Goal: Information Seeking & Learning: Find specific page/section

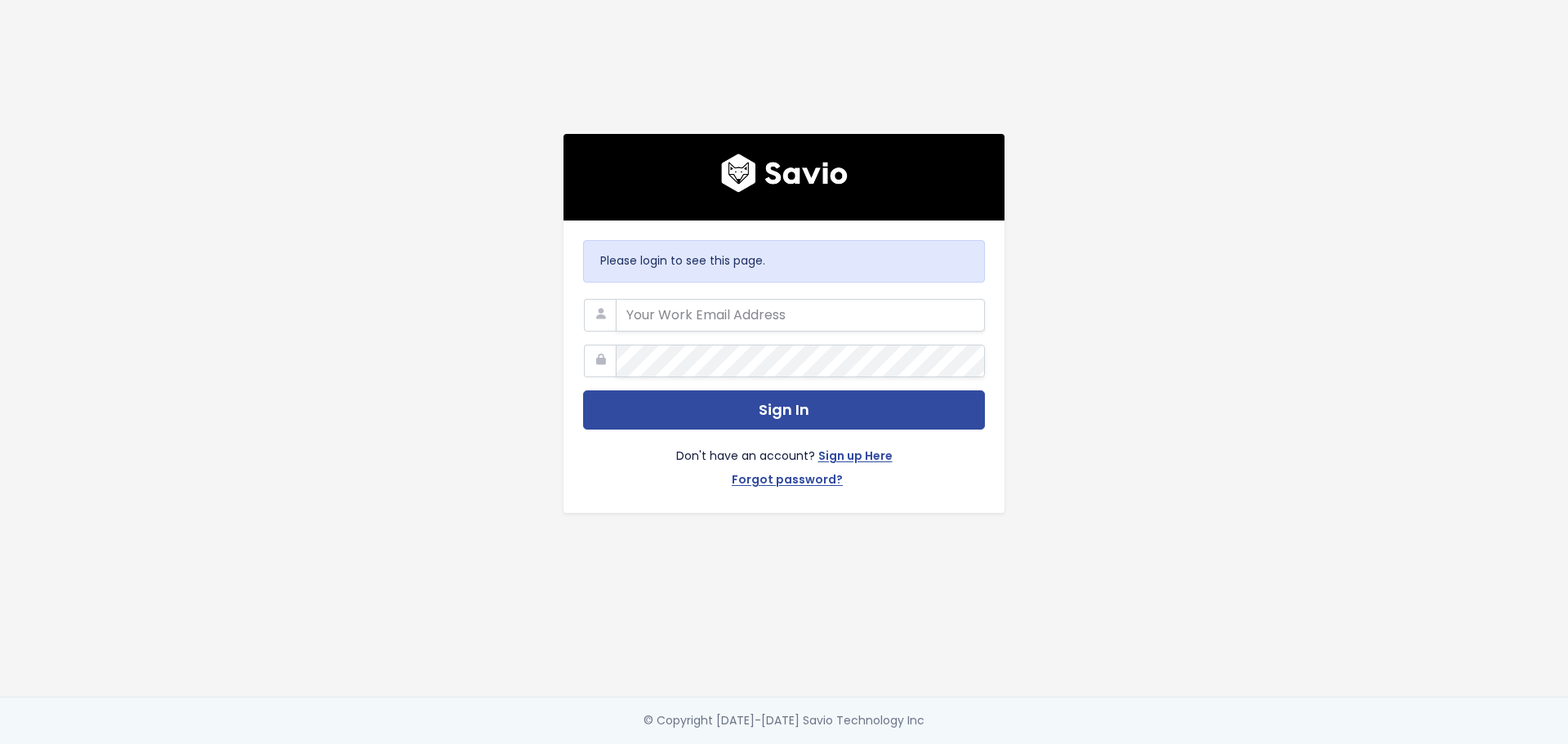
click at [1101, 319] on div "Please login to see this page. Sign In Don't have an account? Sign up Here Forg…" at bounding box center [784, 348] width 931 height 697
click at [751, 316] on input "email" at bounding box center [800, 315] width 370 height 33
type input "jliberato@flinks.com"
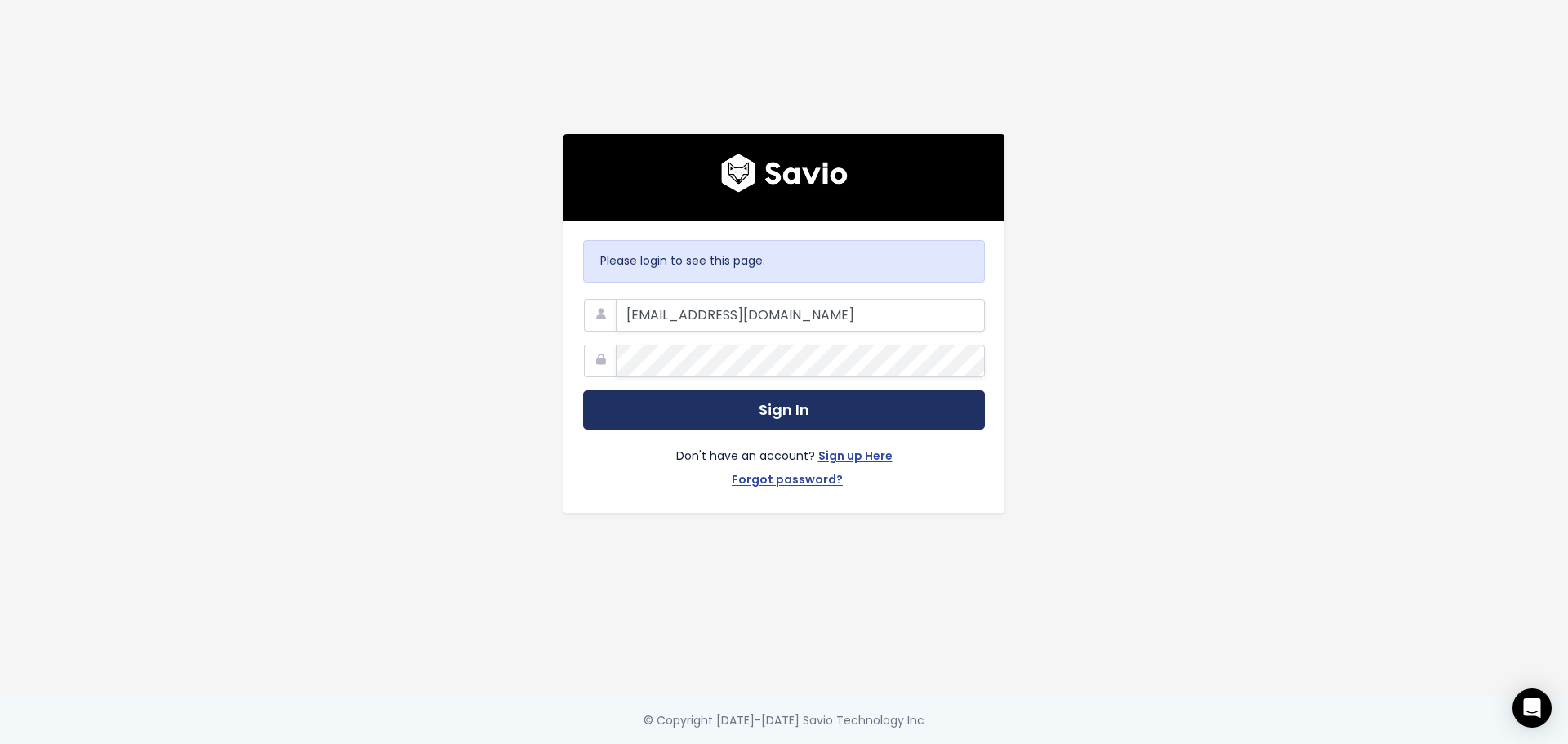
click at [663, 396] on button "Sign In" at bounding box center [784, 410] width 401 height 40
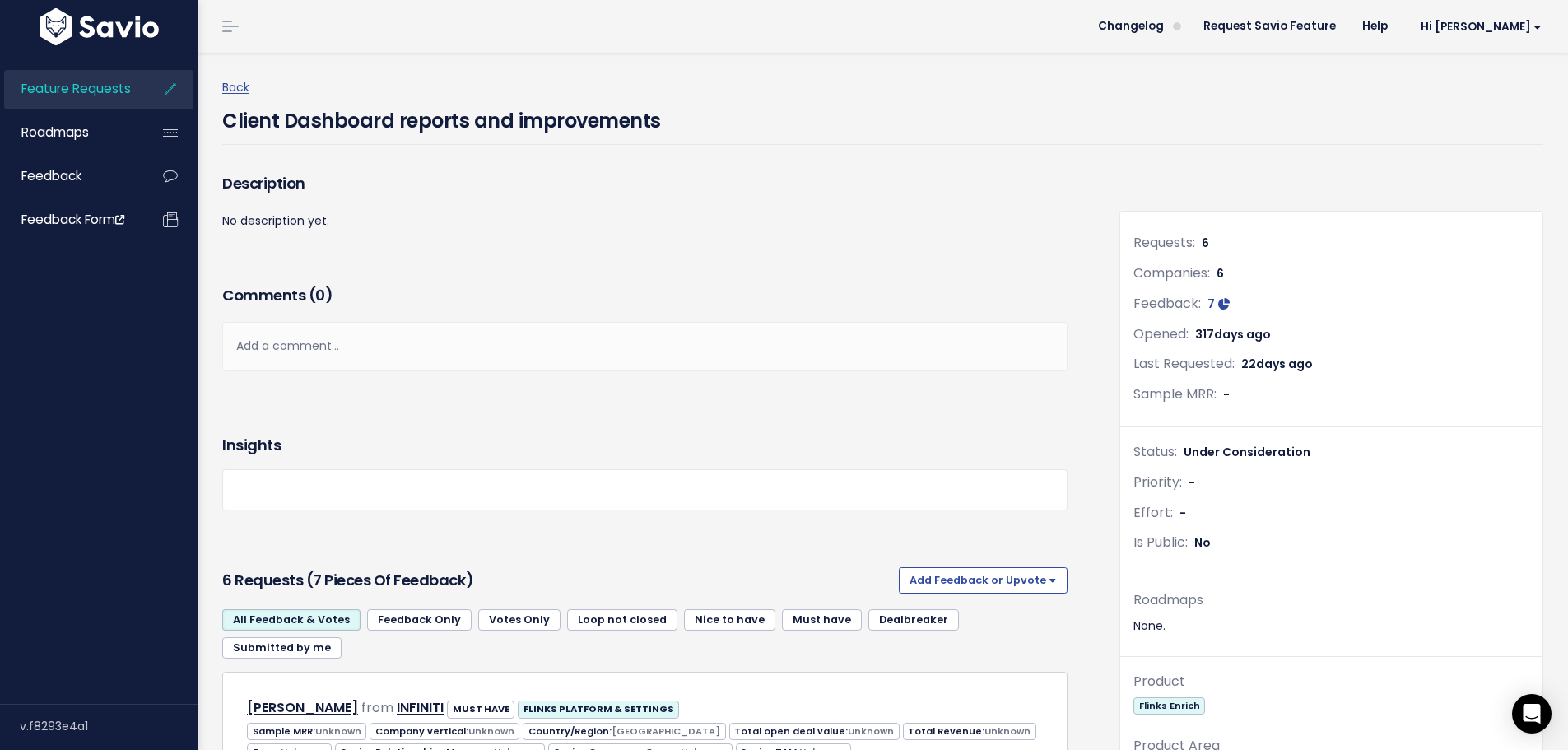
click at [75, 84] on span "Feature Requests" at bounding box center [76, 89] width 109 height 17
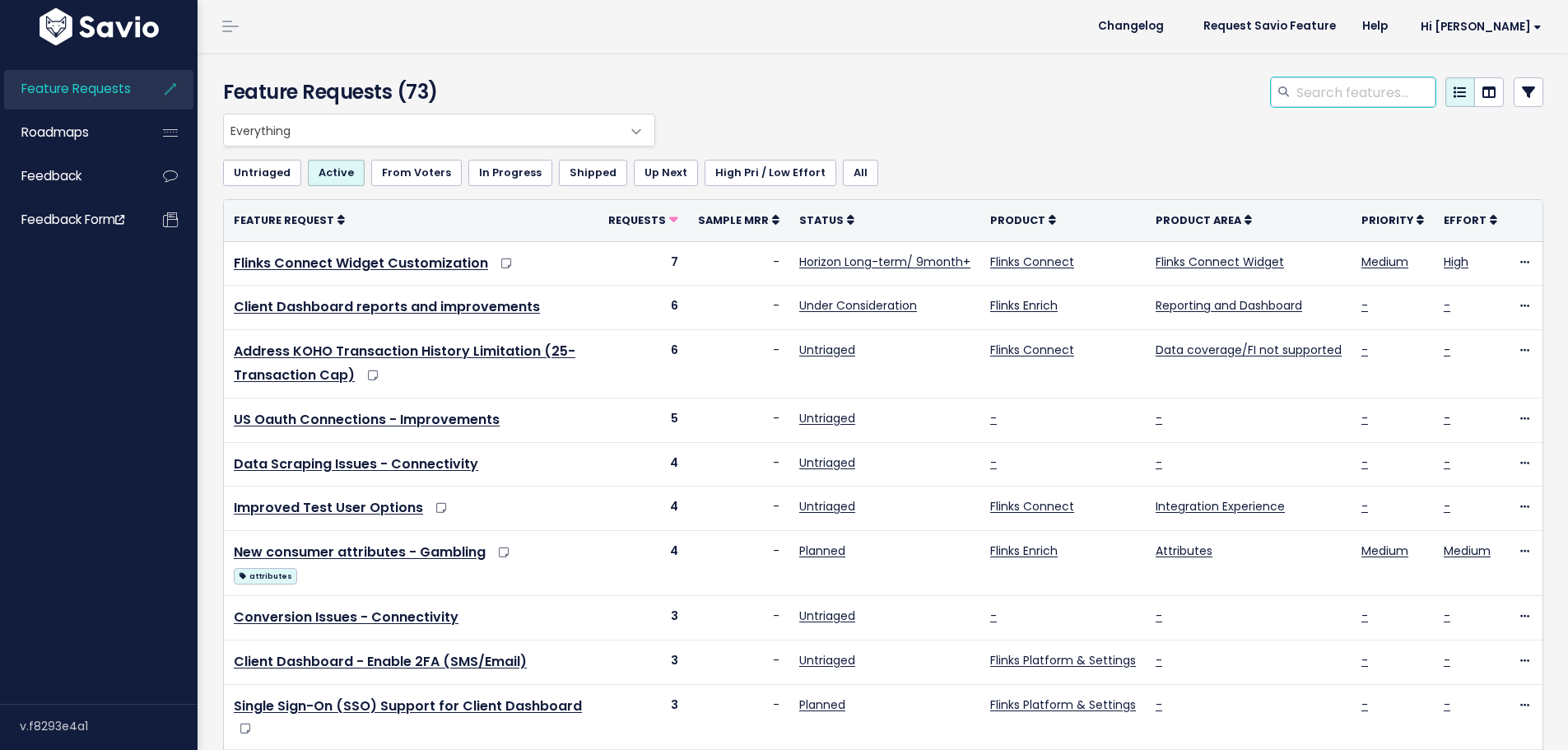
click at [1341, 87] on input "search" at bounding box center [1365, 92] width 141 height 30
paste input "1120196"
type input "1120196"
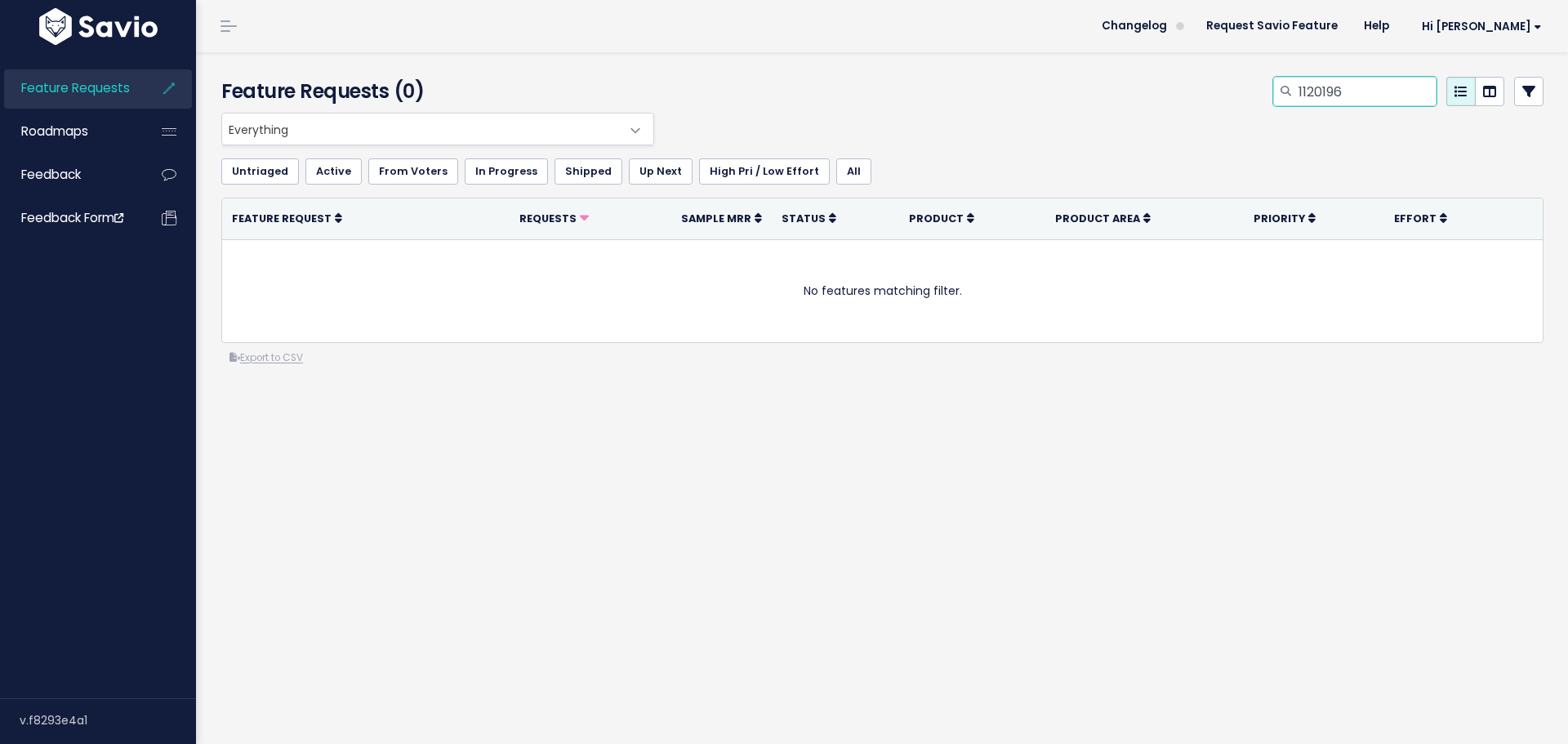
click at [1334, 87] on input "1120196" at bounding box center [1367, 91] width 140 height 29
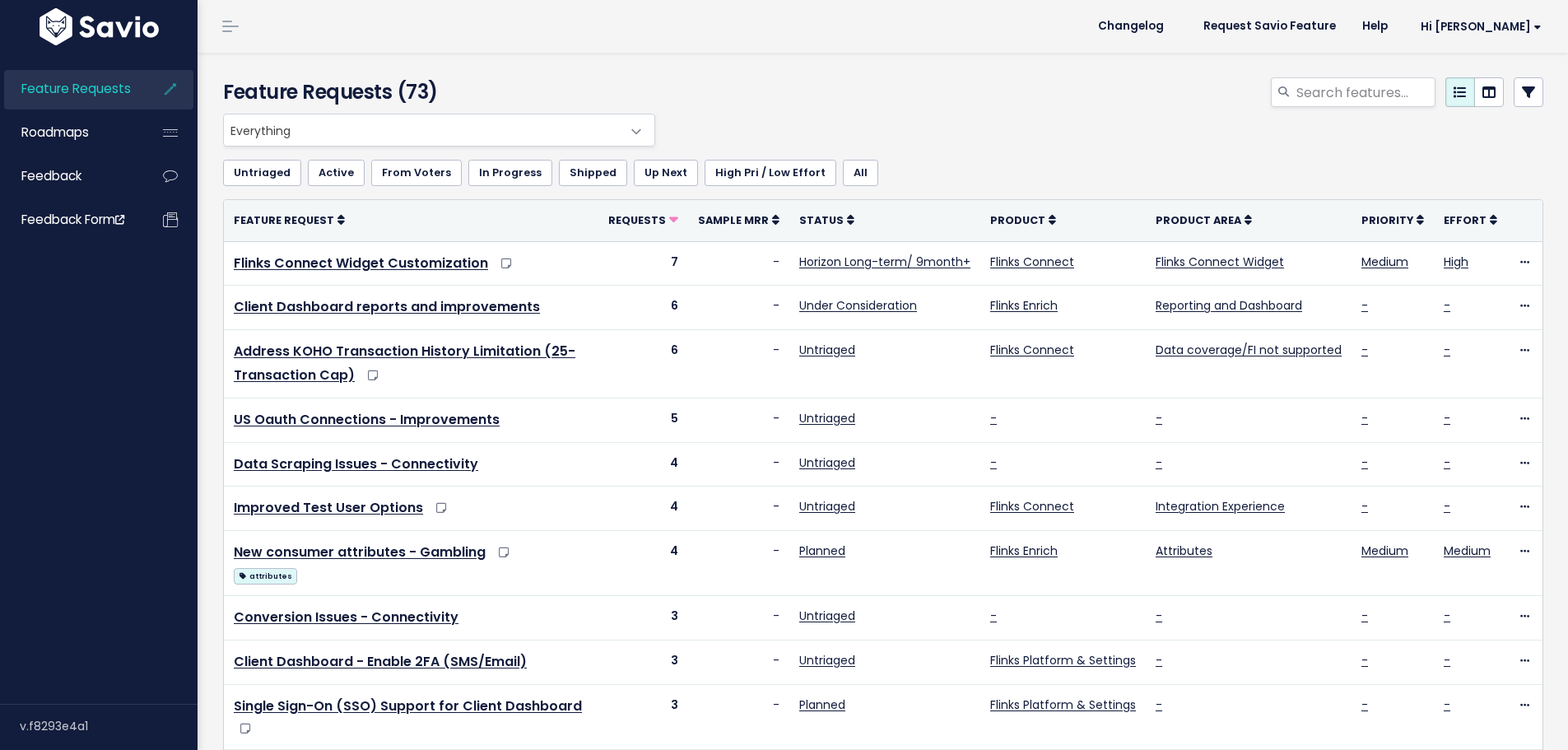
click at [239, 182] on link "Untriaged" at bounding box center [262, 173] width 78 height 26
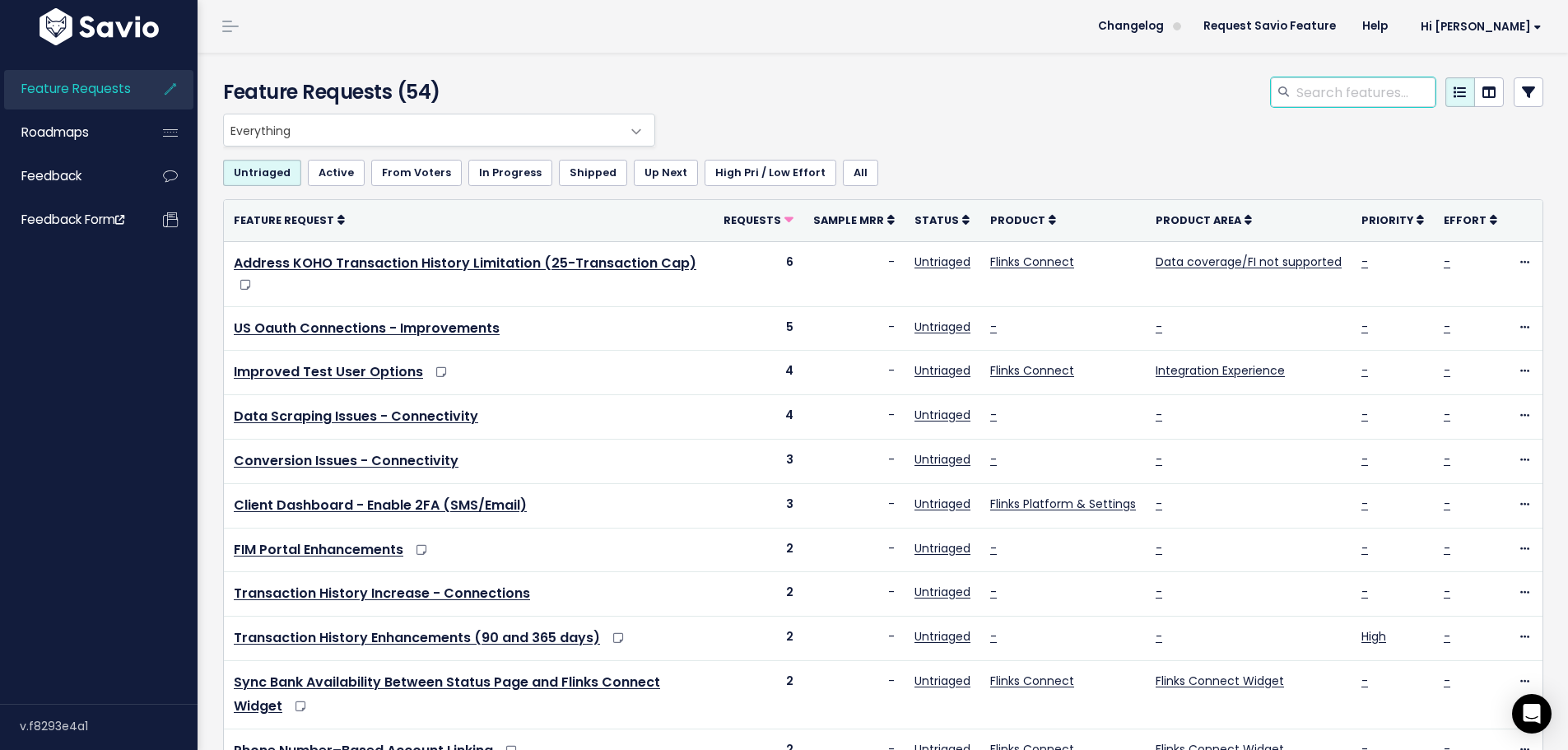
click at [1316, 91] on input "search" at bounding box center [1365, 92] width 141 height 30
type input "hello clove"
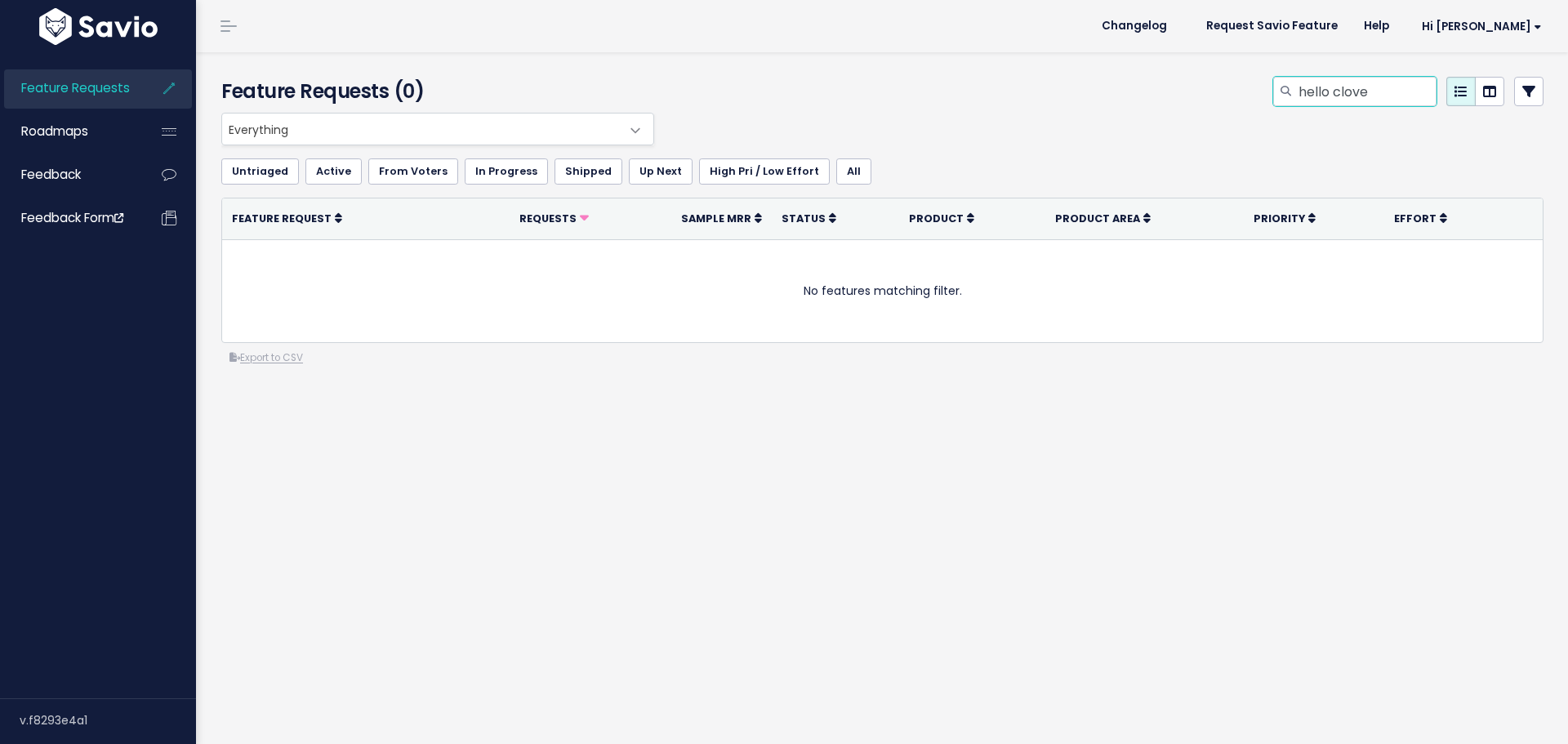
click at [1322, 94] on input "hello clove" at bounding box center [1367, 91] width 140 height 29
type input "helloclove"
click at [1321, 84] on input "helloclove" at bounding box center [1367, 91] width 140 height 29
click at [1321, 84] on input "search" at bounding box center [1367, 91] width 140 height 29
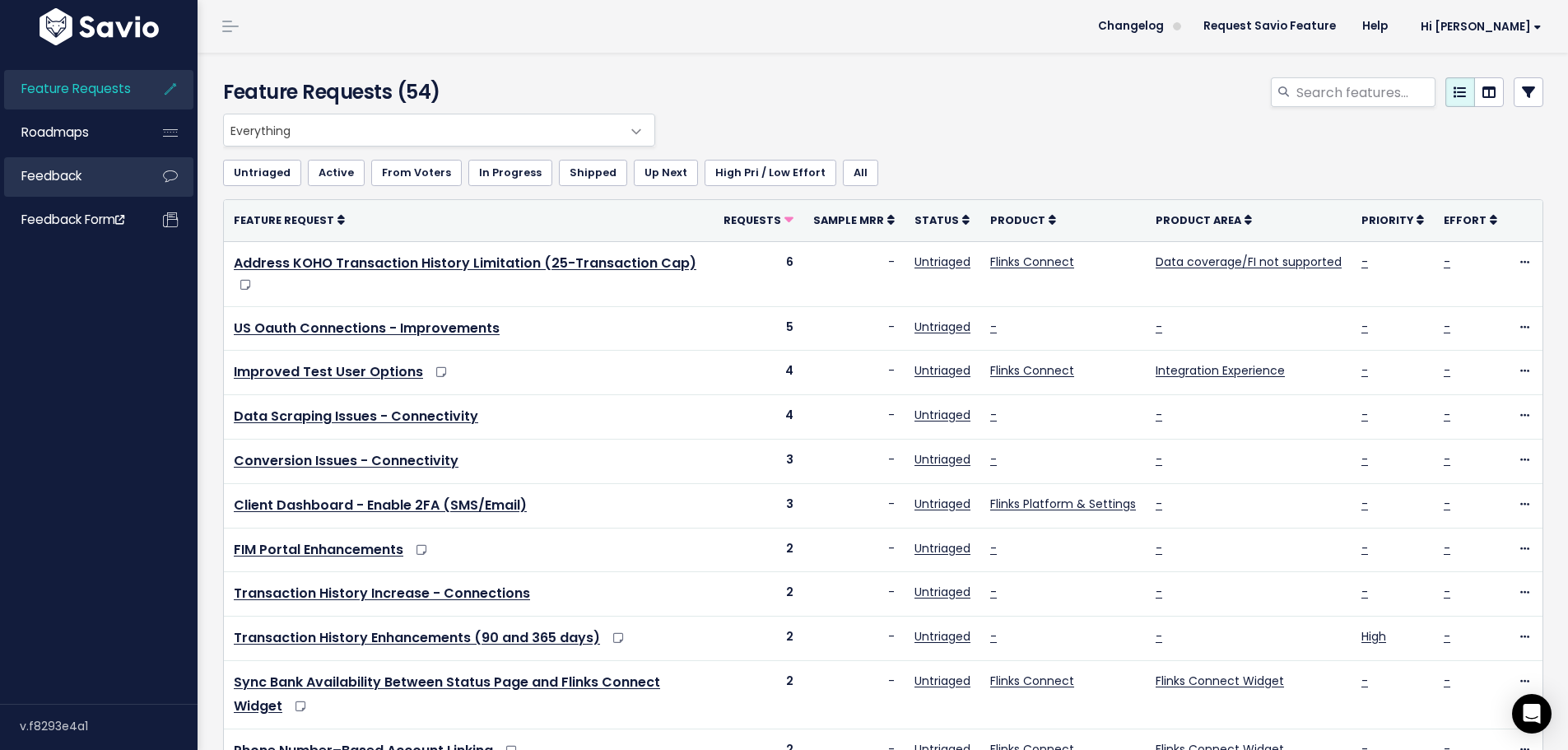
click at [82, 183] on span "Feedback" at bounding box center [51, 175] width 60 height 17
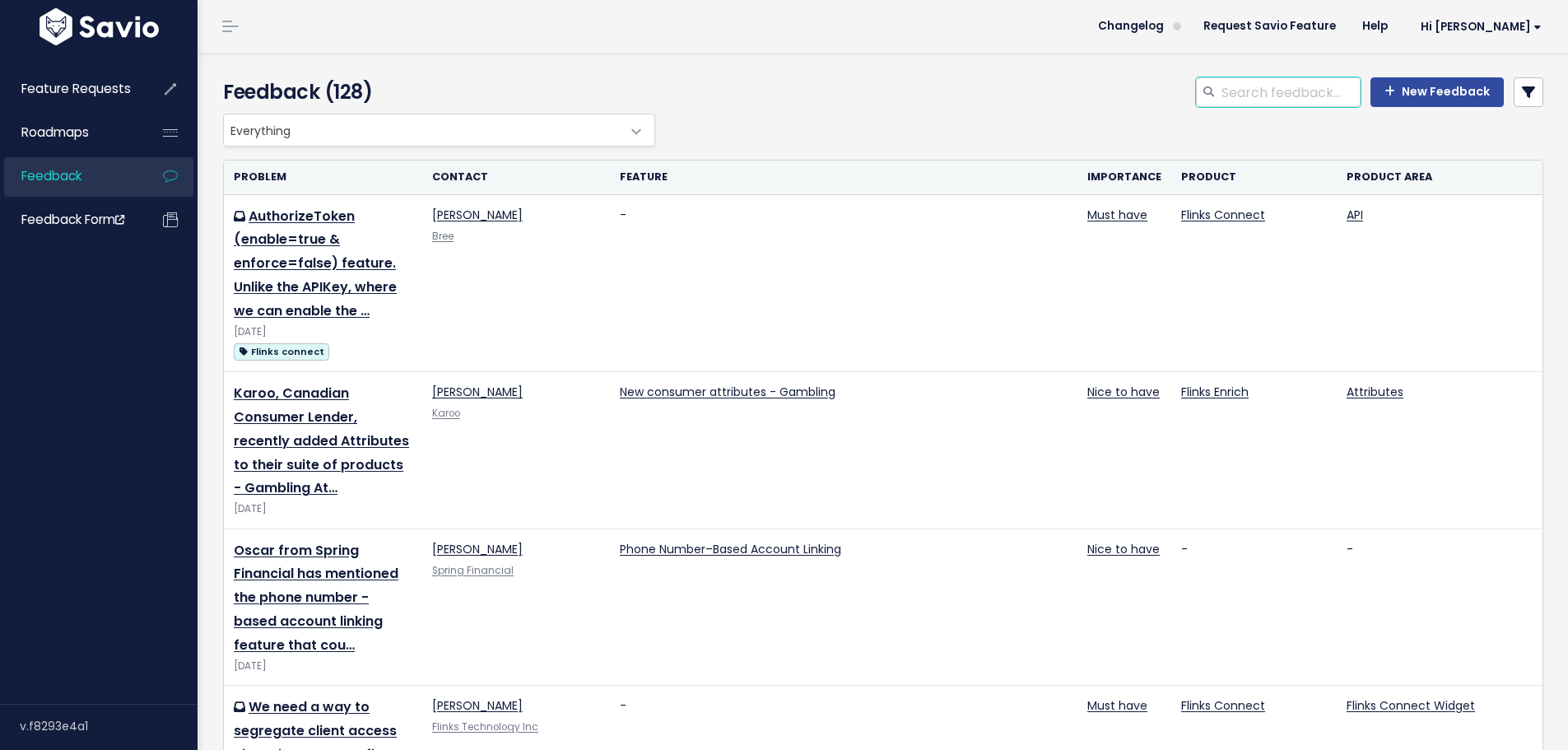
click at [1264, 101] on input "search" at bounding box center [1290, 92] width 141 height 30
type input "hello clove"
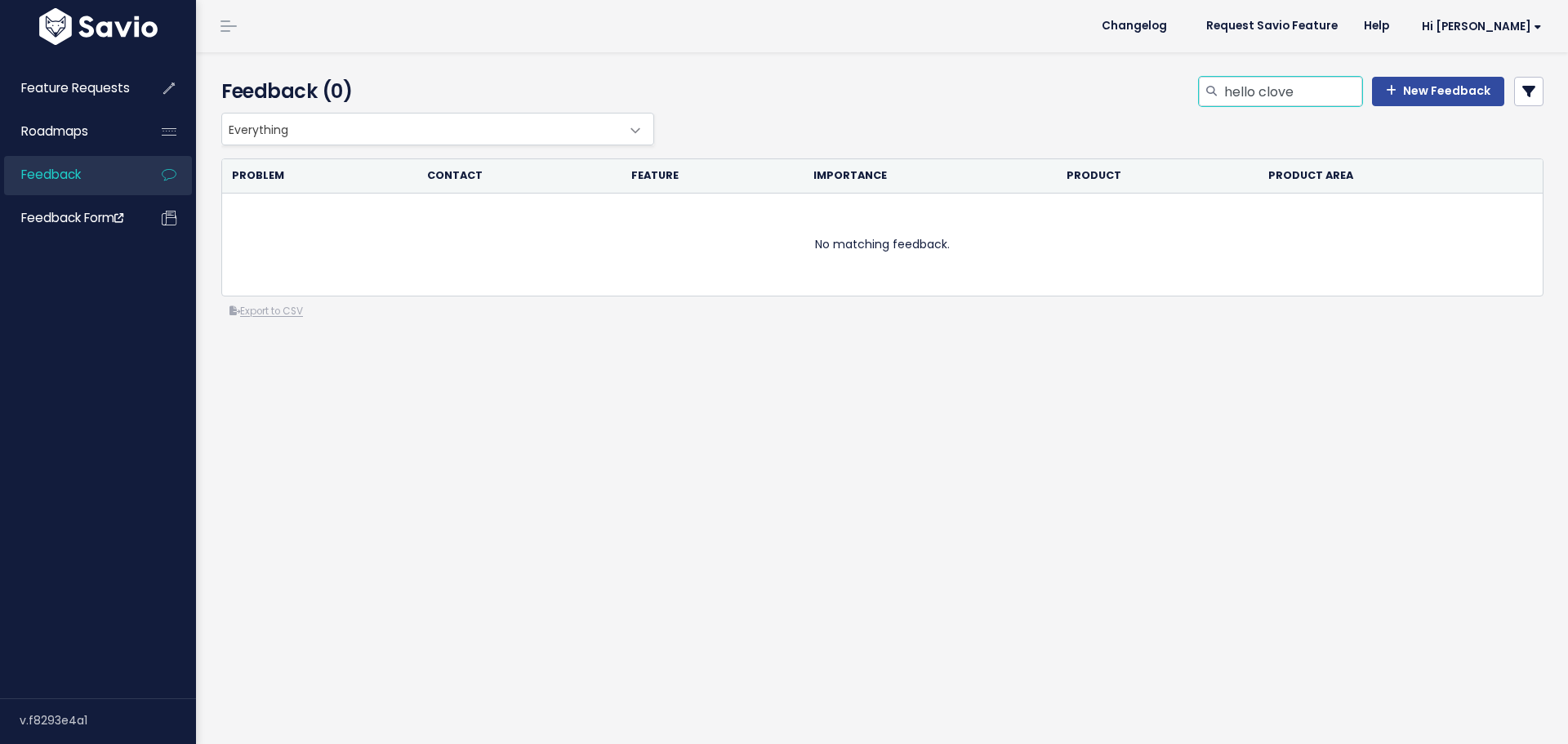
click at [1254, 100] on input "hello clove" at bounding box center [1292, 91] width 140 height 29
click at [1249, 100] on input "hello clove" at bounding box center [1292, 91] width 140 height 29
type input "helloclove"
click at [1262, 92] on input "helloclove" at bounding box center [1292, 91] width 140 height 29
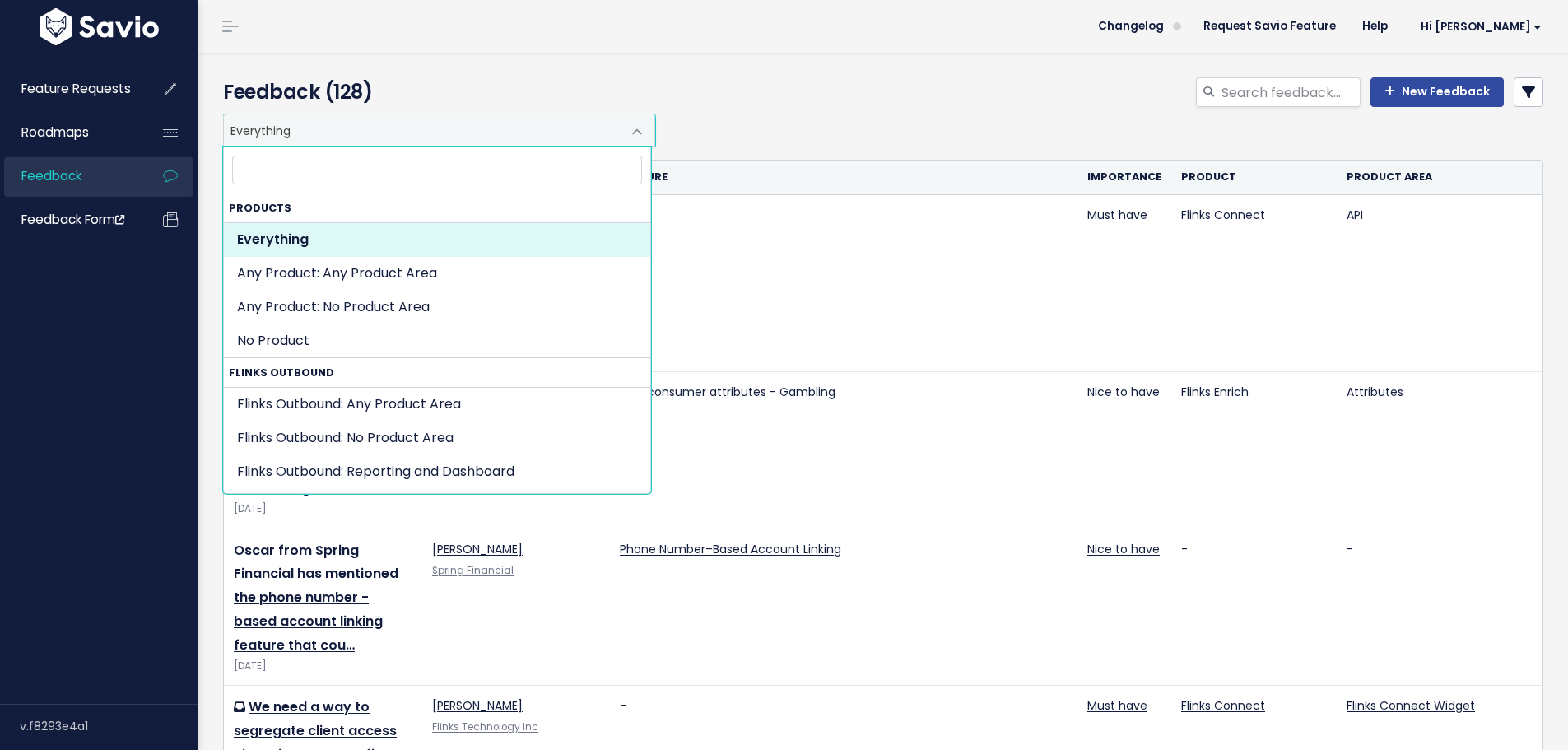
click at [583, 121] on span "Everything" at bounding box center [423, 130] width 398 height 31
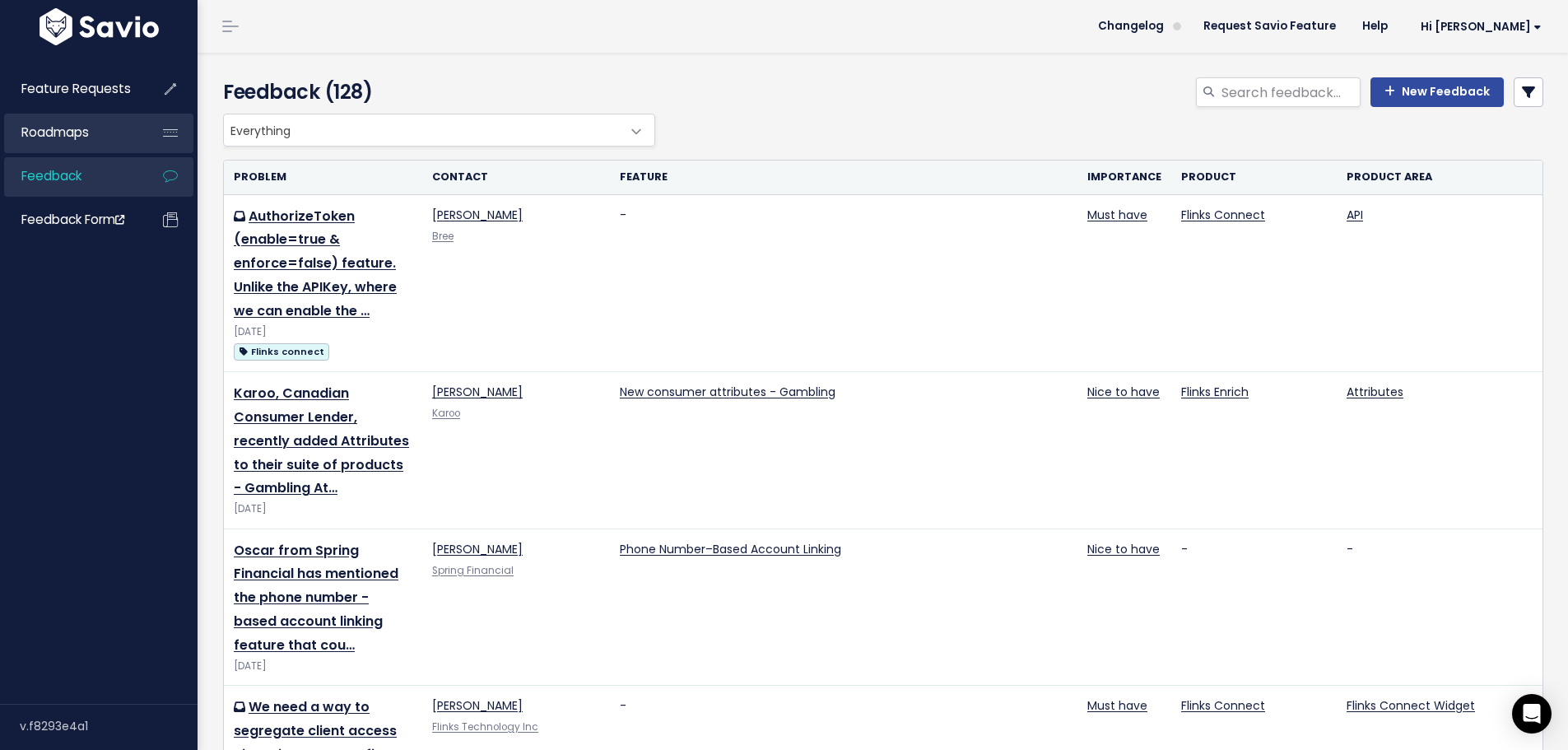
click at [77, 133] on span "Roadmaps" at bounding box center [56, 132] width 68 height 17
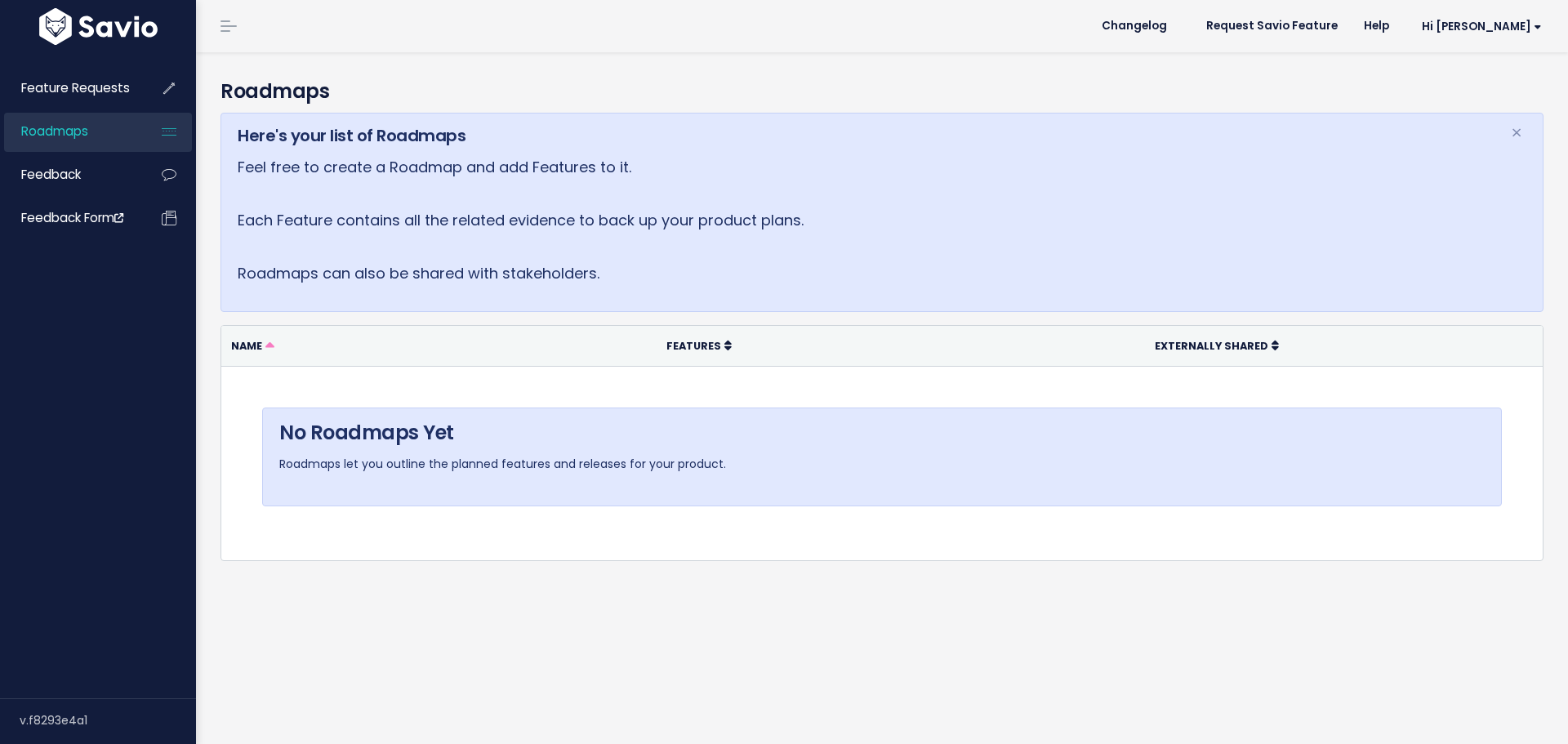
click at [82, 100] on link "Feature Requests" at bounding box center [70, 89] width 132 height 38
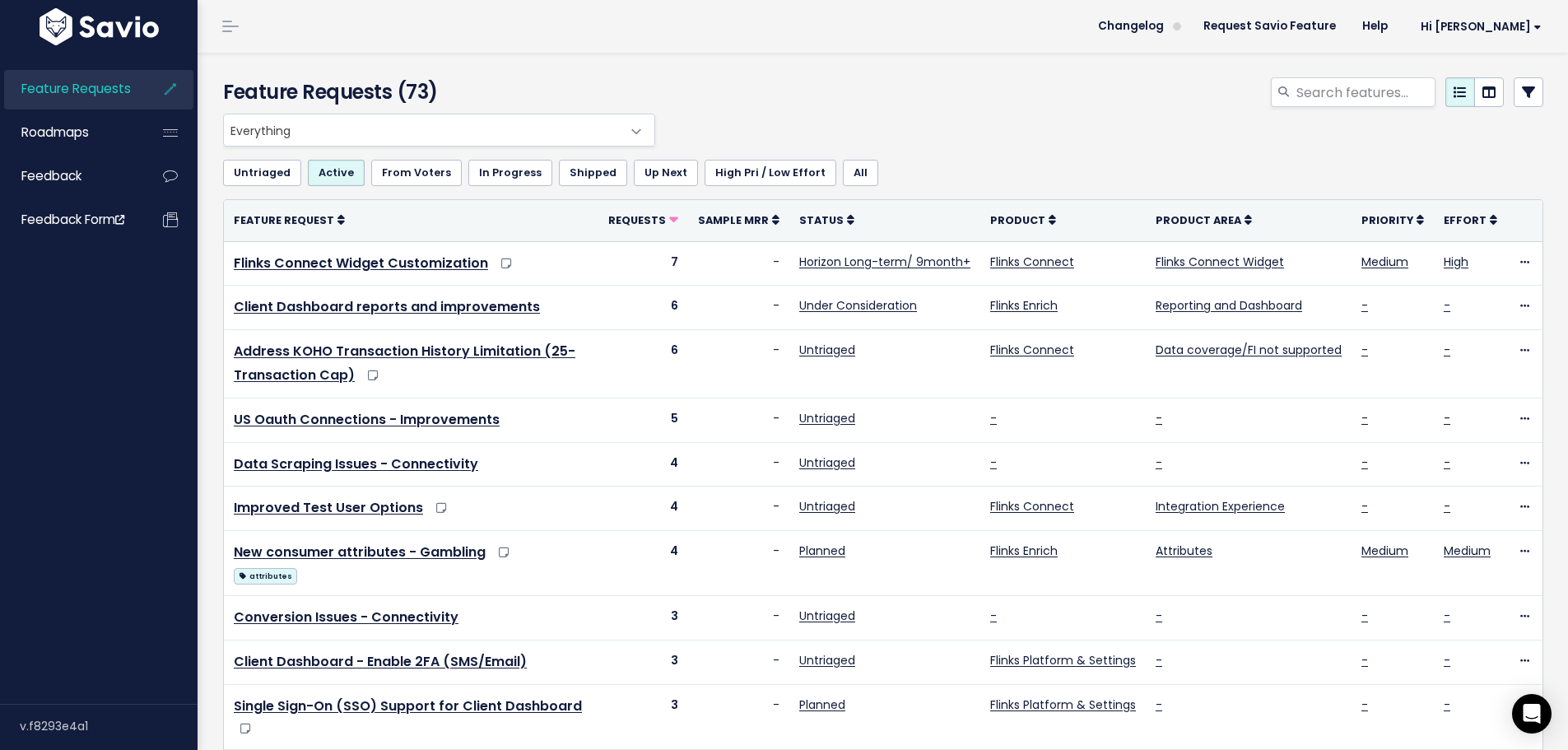
click at [1514, 94] on link at bounding box center [1529, 92] width 30 height 30
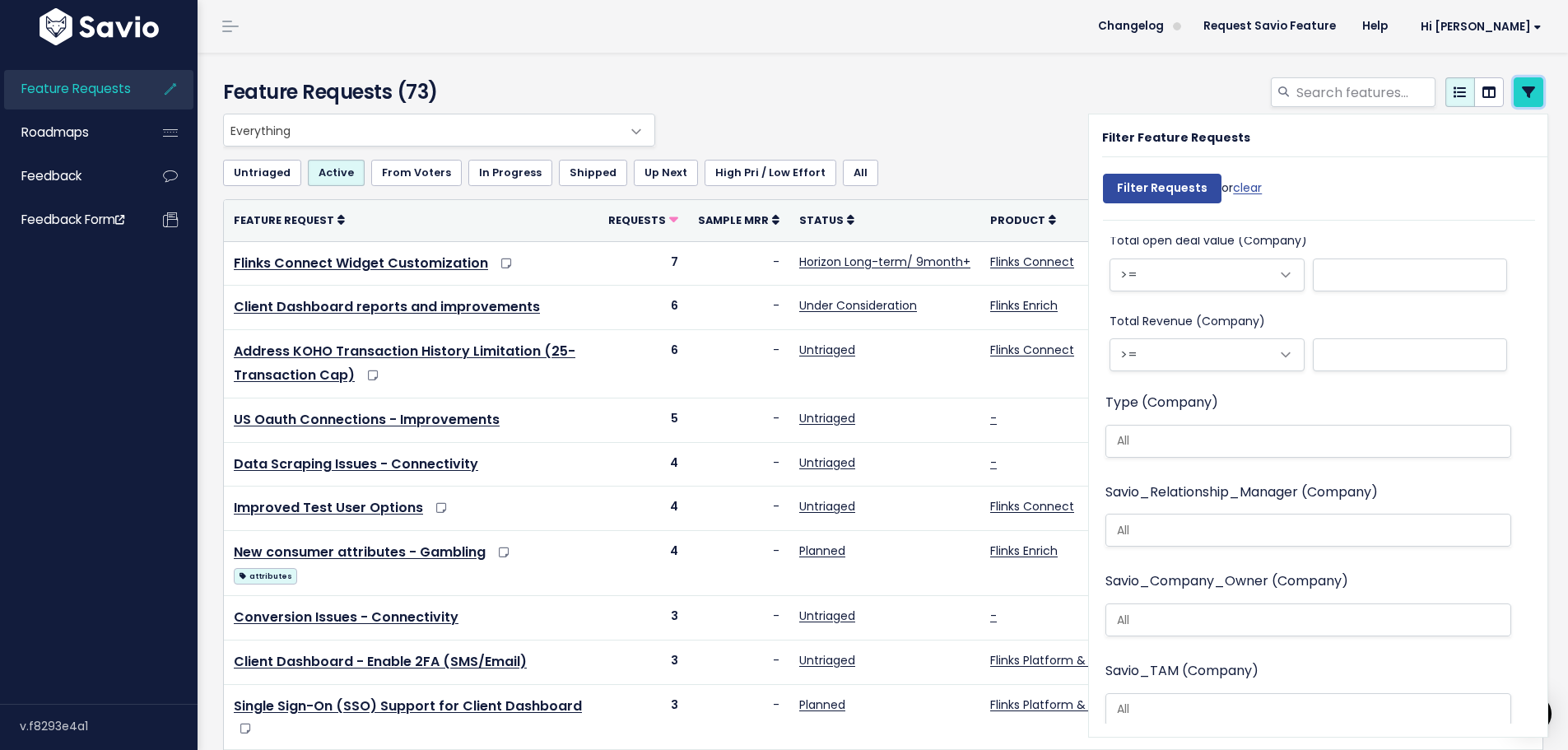
scroll to position [1800, 0]
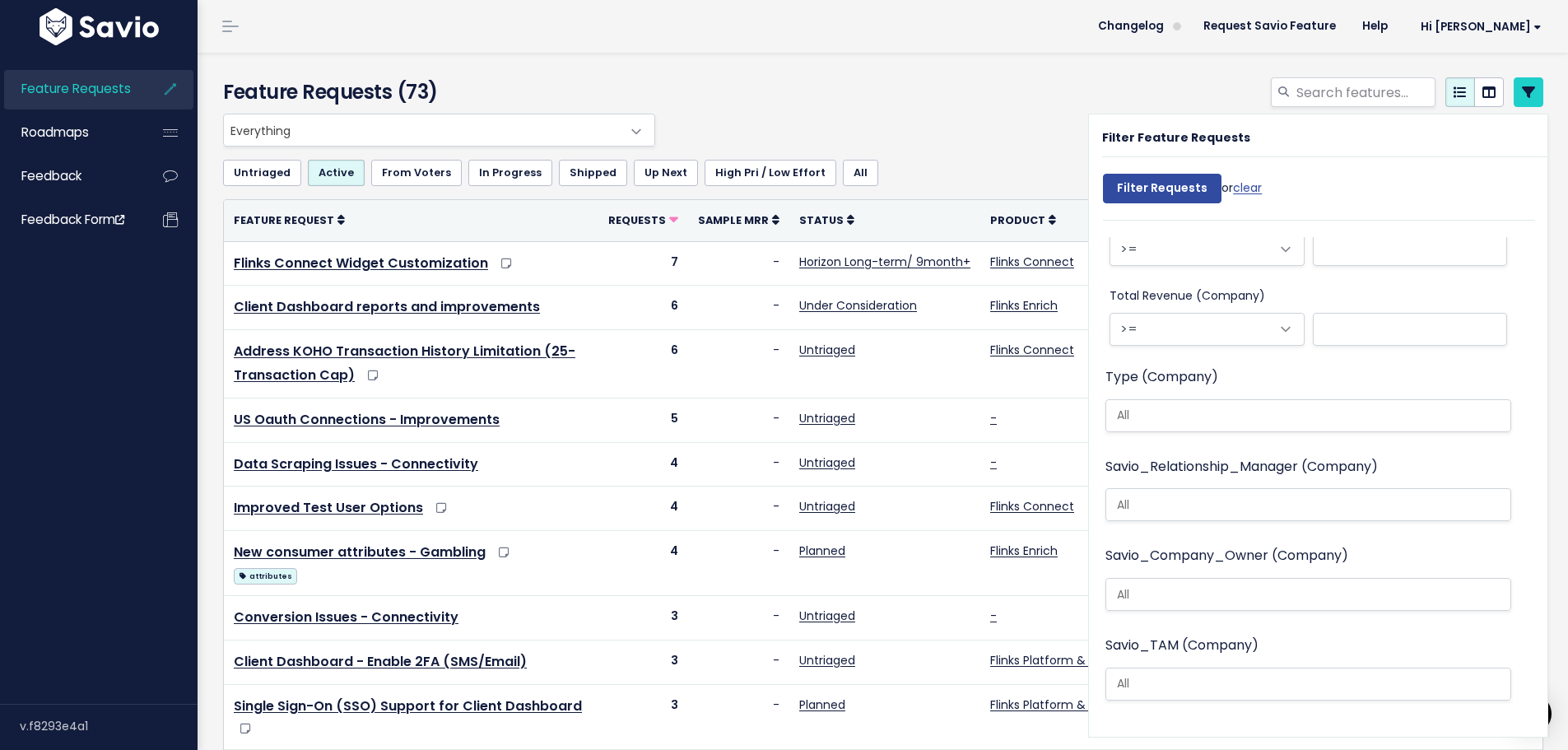
click at [814, 115] on div "Everything Any Product: Any Product Area Any Product: No Product Area No Produc…" at bounding box center [879, 130] width 1321 height 33
click at [1316, 123] on div "Filter Feature Requests Filter Requests or clear Search Contact Company Importa…" at bounding box center [1318, 425] width 458 height 622
click at [1522, 95] on icon at bounding box center [1528, 92] width 13 height 13
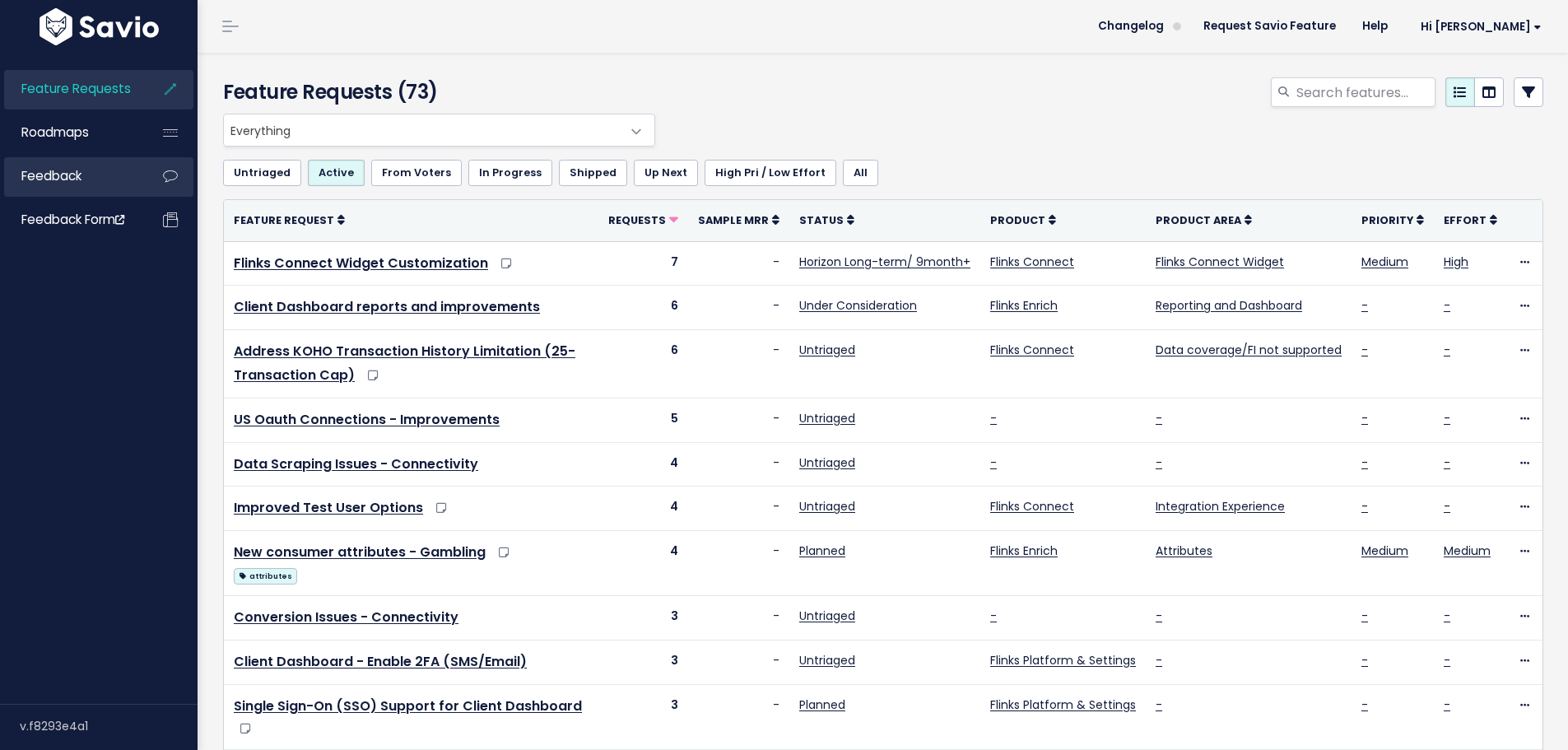
click at [115, 188] on link "Feedback" at bounding box center [70, 176] width 133 height 38
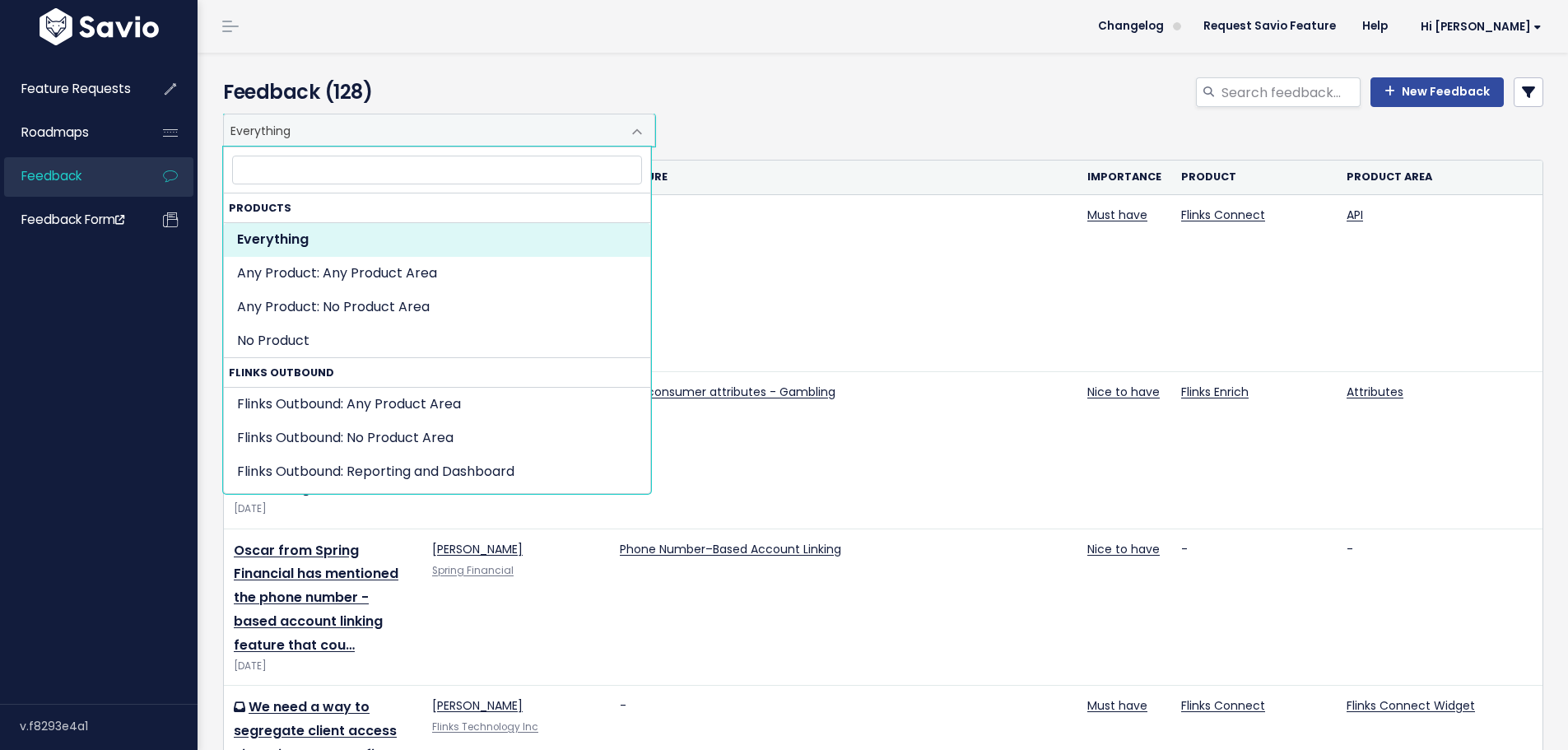
click at [287, 135] on span "Everything" at bounding box center [423, 130] width 398 height 31
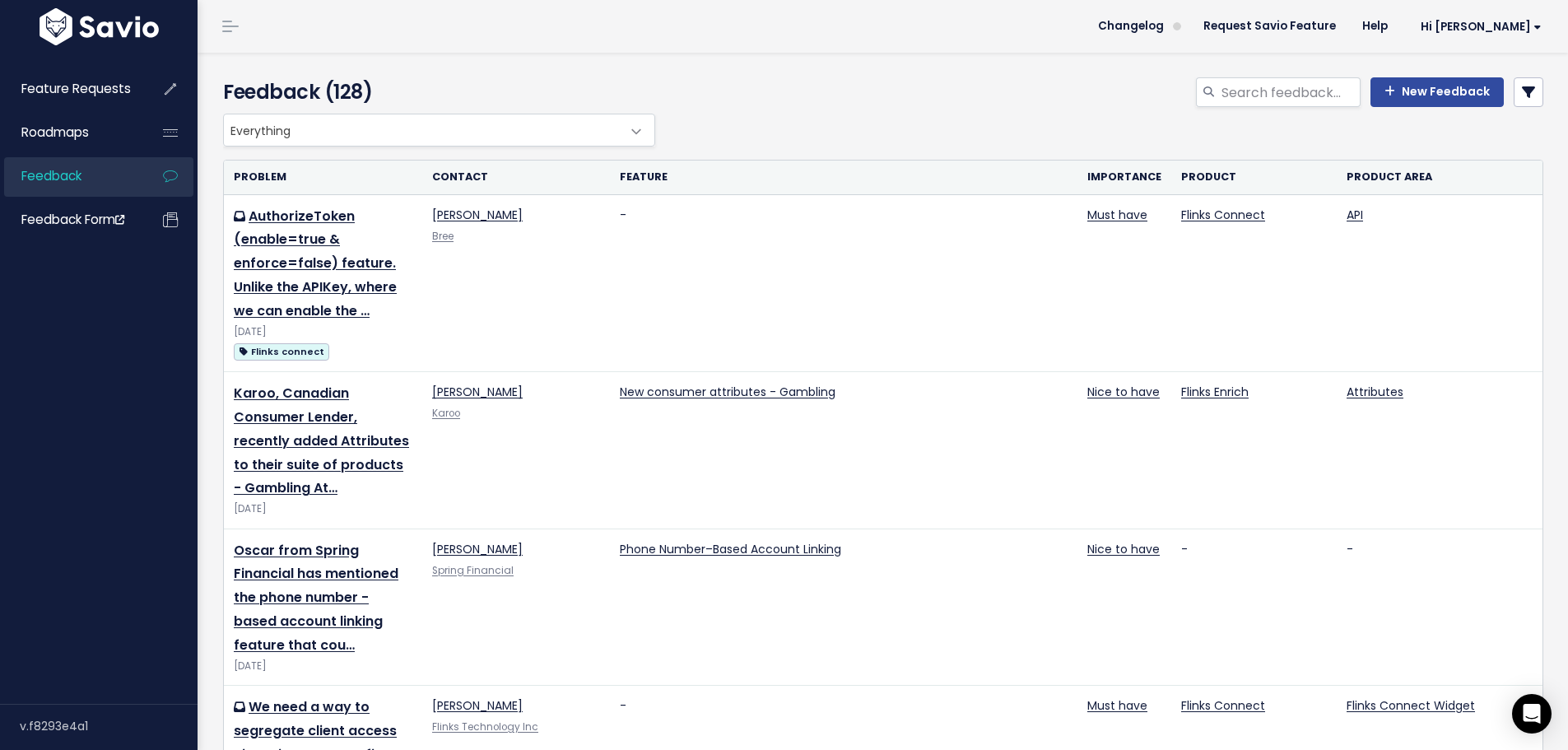
click at [287, 135] on span "Everything" at bounding box center [423, 130] width 398 height 31
click at [86, 144] on link "Roadmaps" at bounding box center [70, 133] width 133 height 38
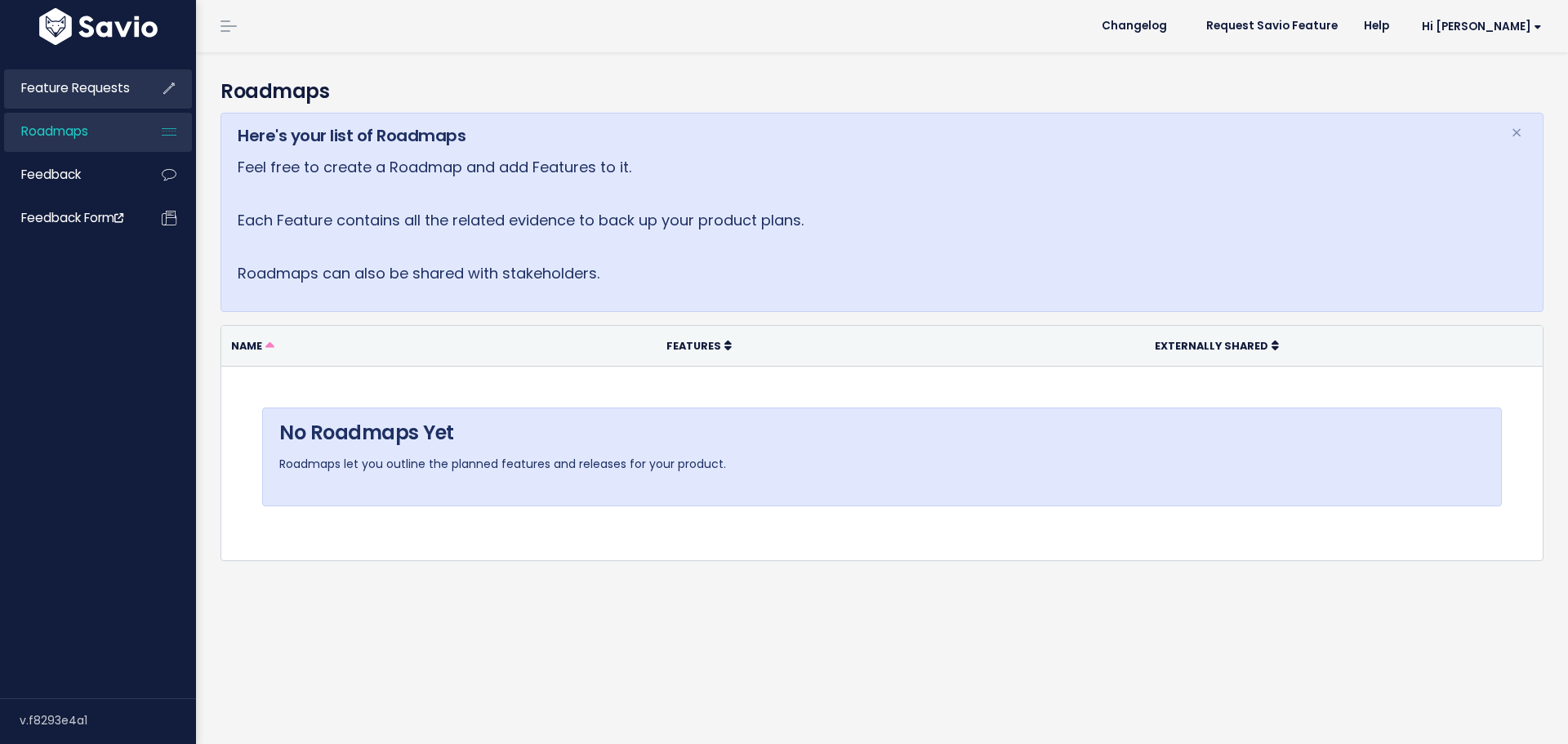
click at [84, 96] on span "Feature Requests" at bounding box center [76, 88] width 109 height 17
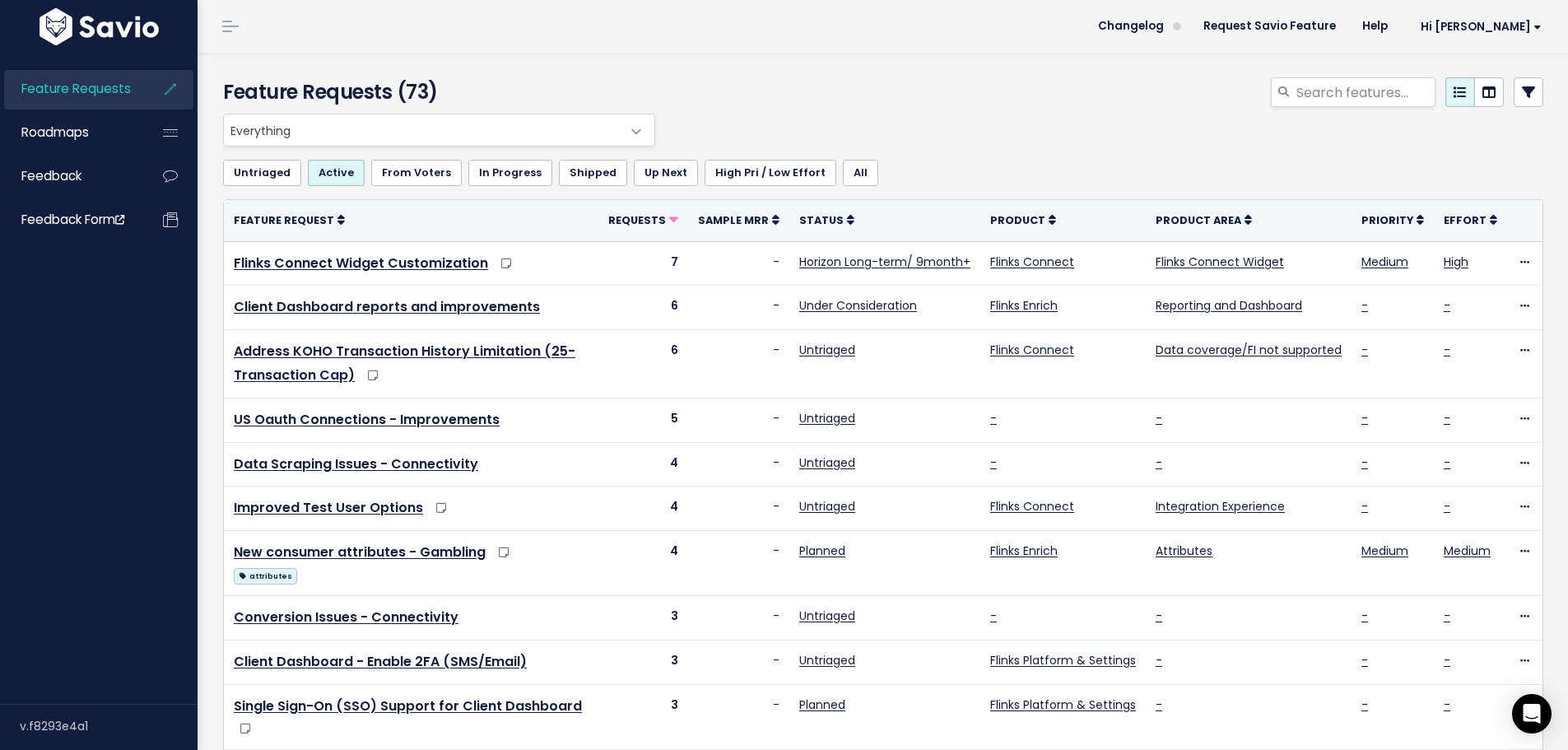
click at [599, 122] on span "Everything" at bounding box center [423, 130] width 398 height 31
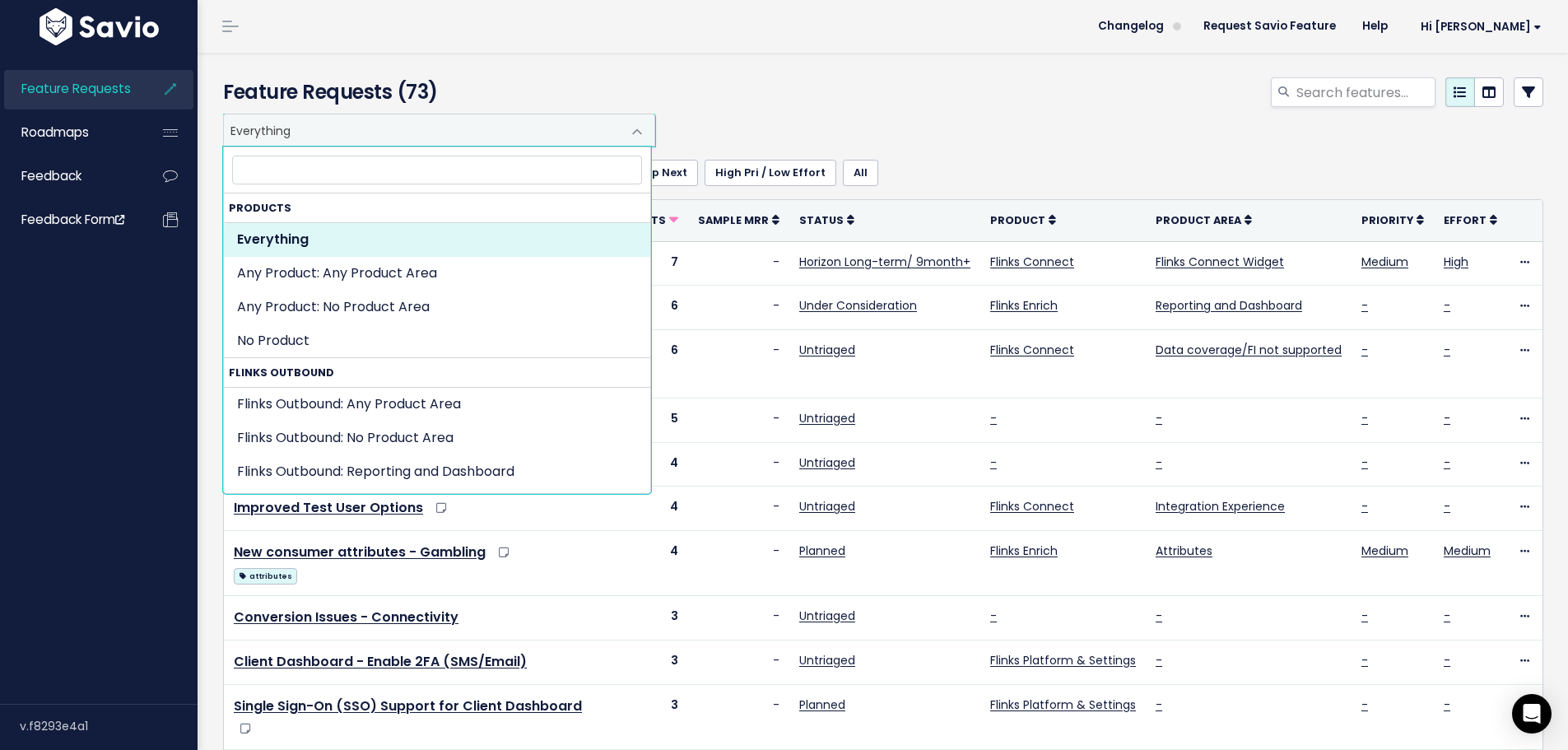
click at [821, 92] on div at bounding box center [1107, 95] width 897 height 36
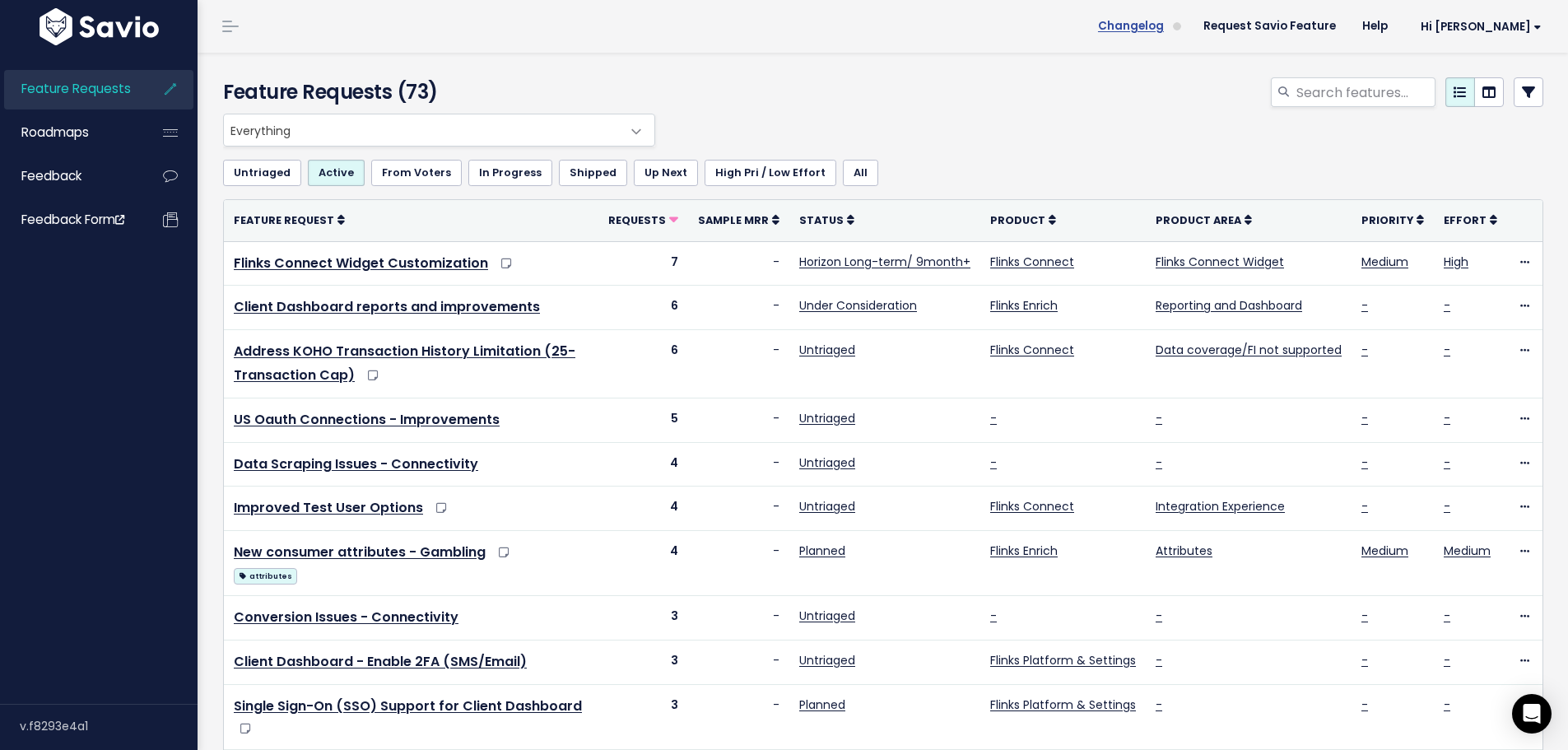
click at [1164, 21] on span "Changelog" at bounding box center [1131, 26] width 66 height 11
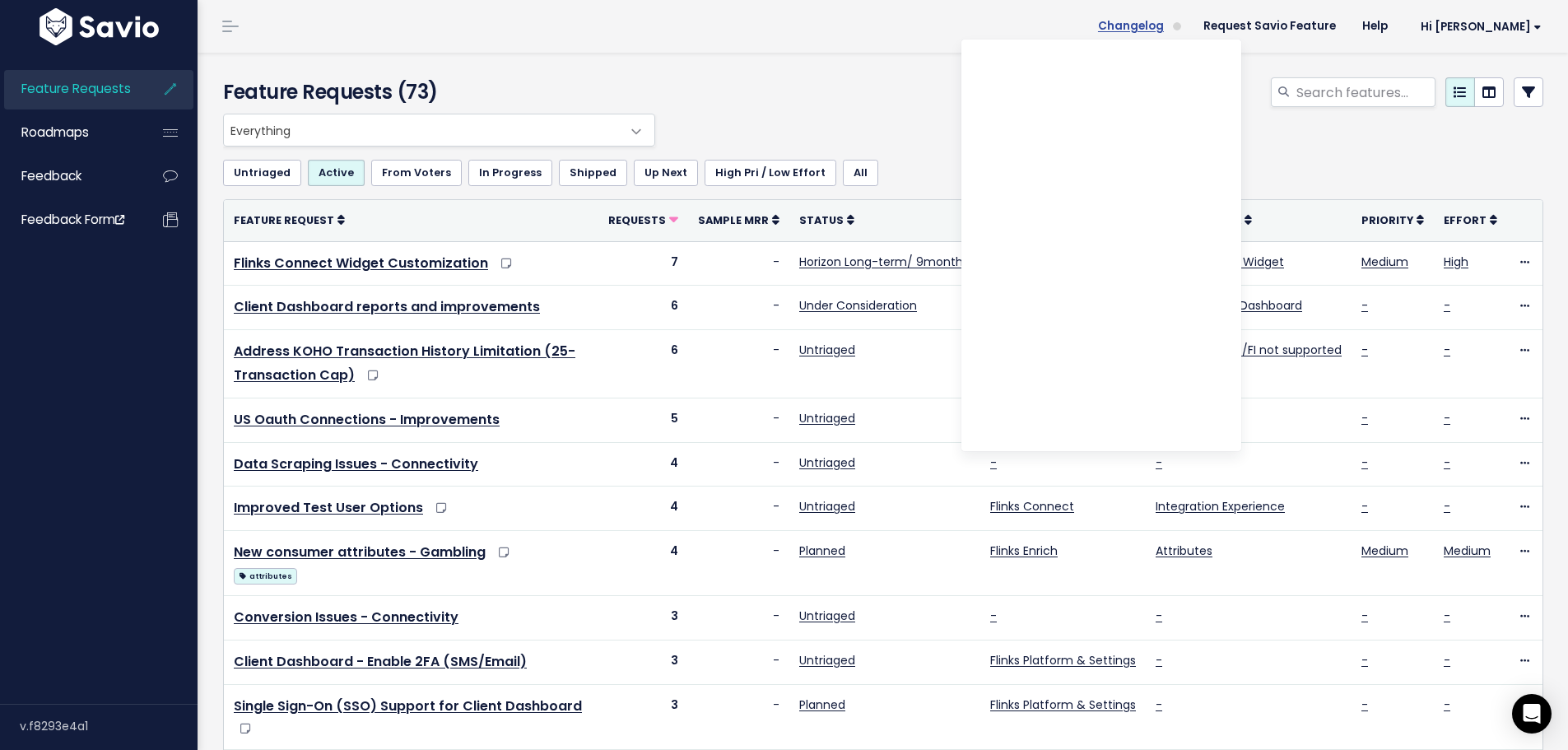
click at [1164, 24] on span "Changelog" at bounding box center [1131, 26] width 66 height 11
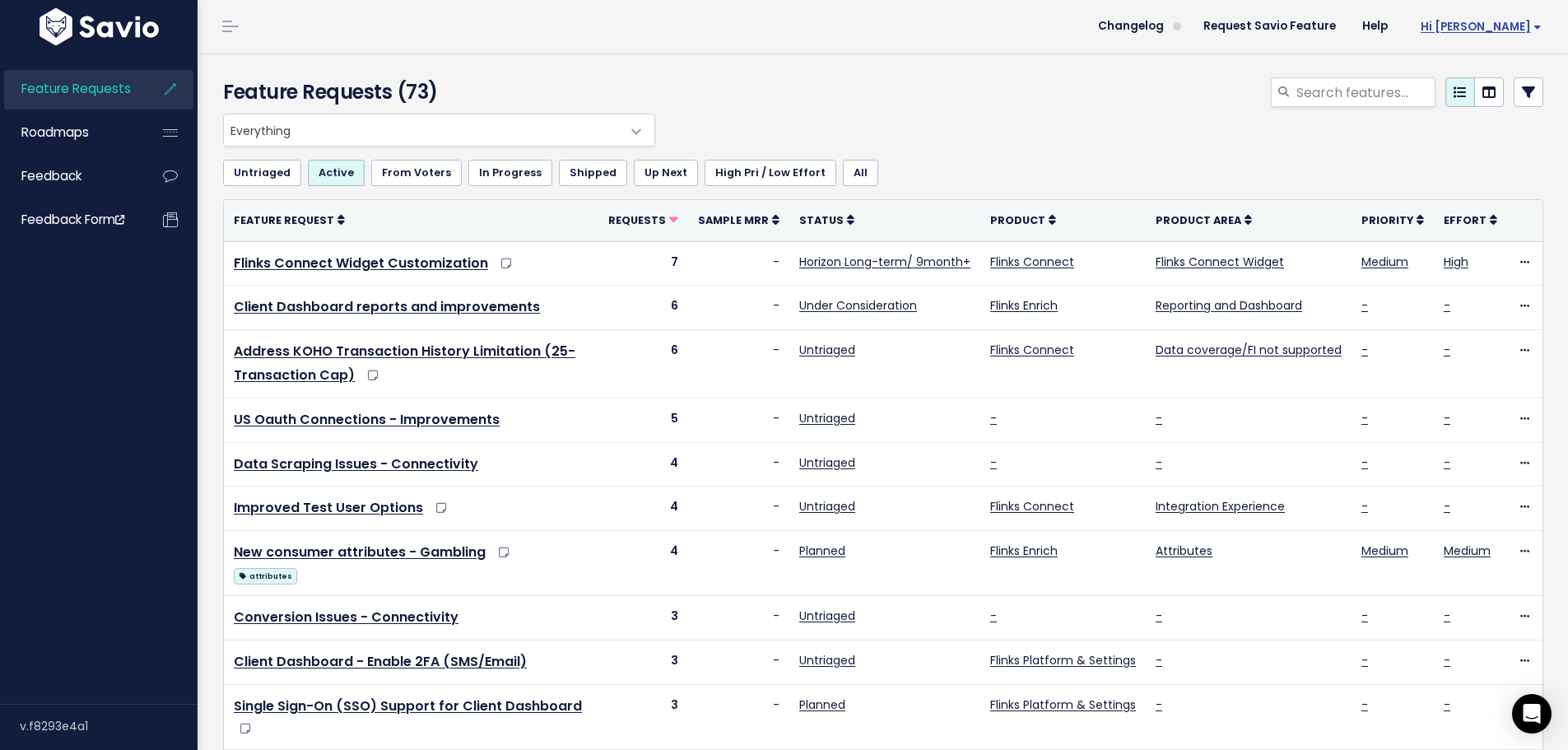
click at [1499, 32] on span "Hi [PERSON_NAME]" at bounding box center [1480, 27] width 121 height 12
click at [1485, 95] on link at bounding box center [1489, 92] width 30 height 30
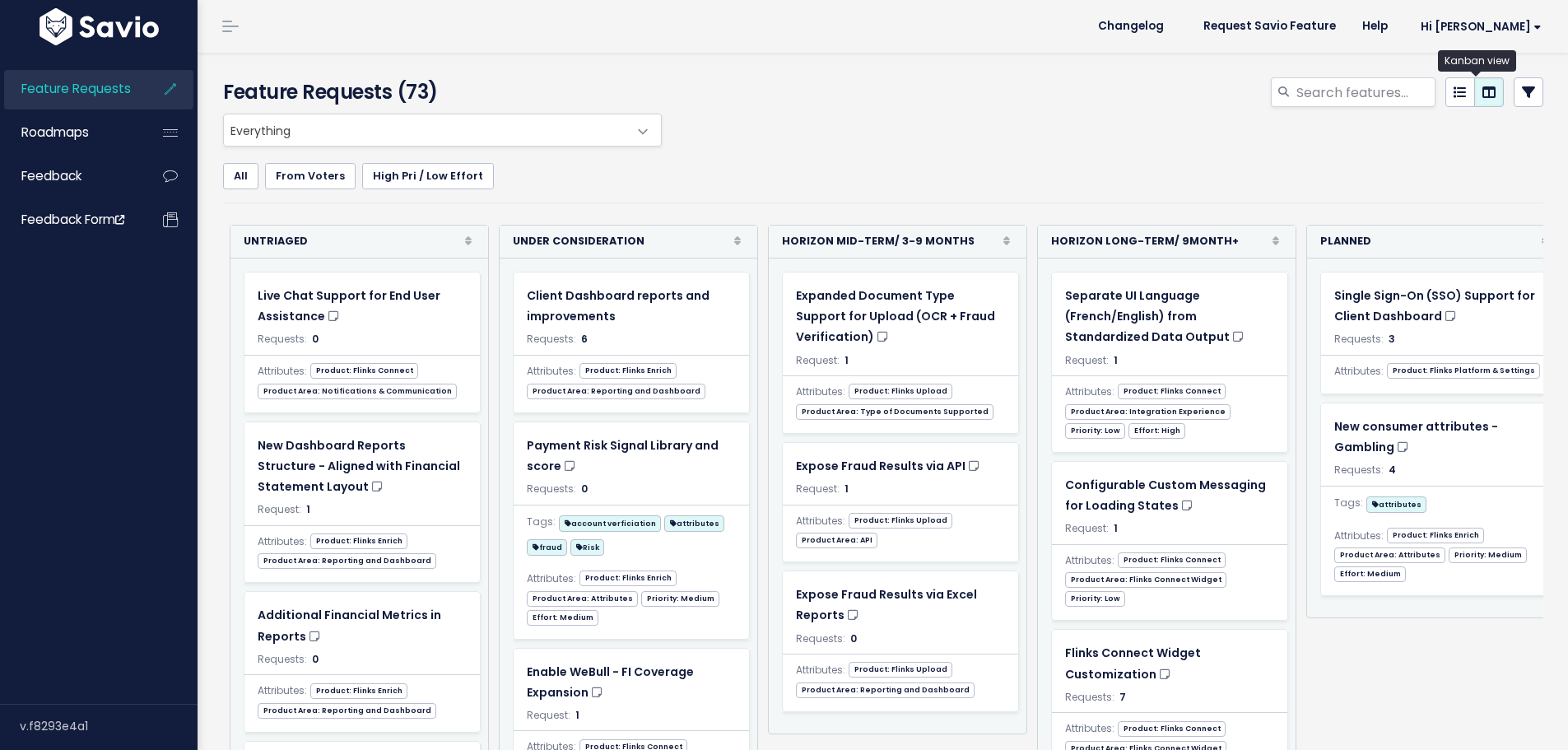
click at [1483, 92] on icon at bounding box center [1489, 92] width 13 height 13
click at [1453, 94] on icon at bounding box center [1459, 92] width 13 height 13
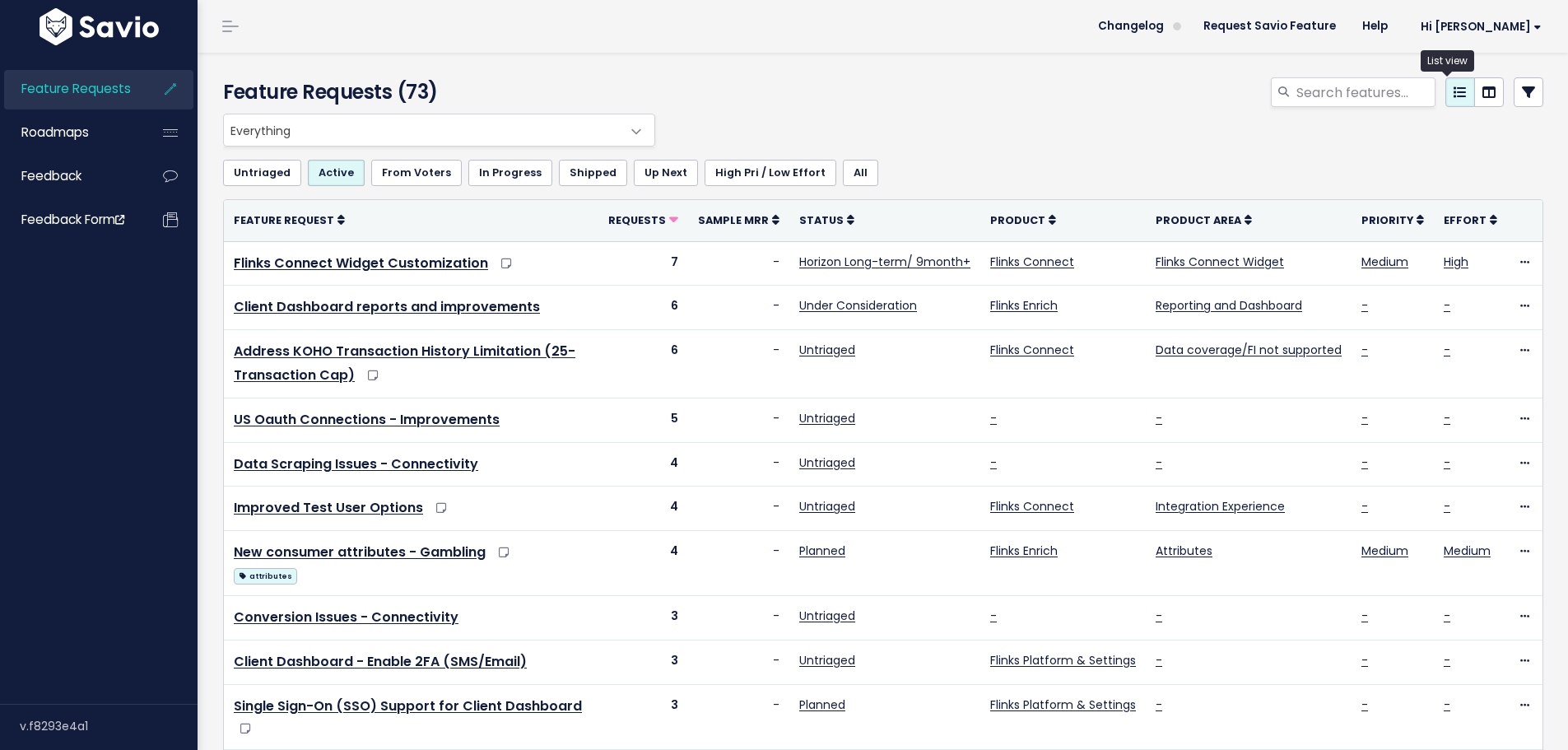
click at [1453, 89] on icon at bounding box center [1459, 92] width 13 height 13
click at [1474, 90] on link at bounding box center [1489, 92] width 30 height 30
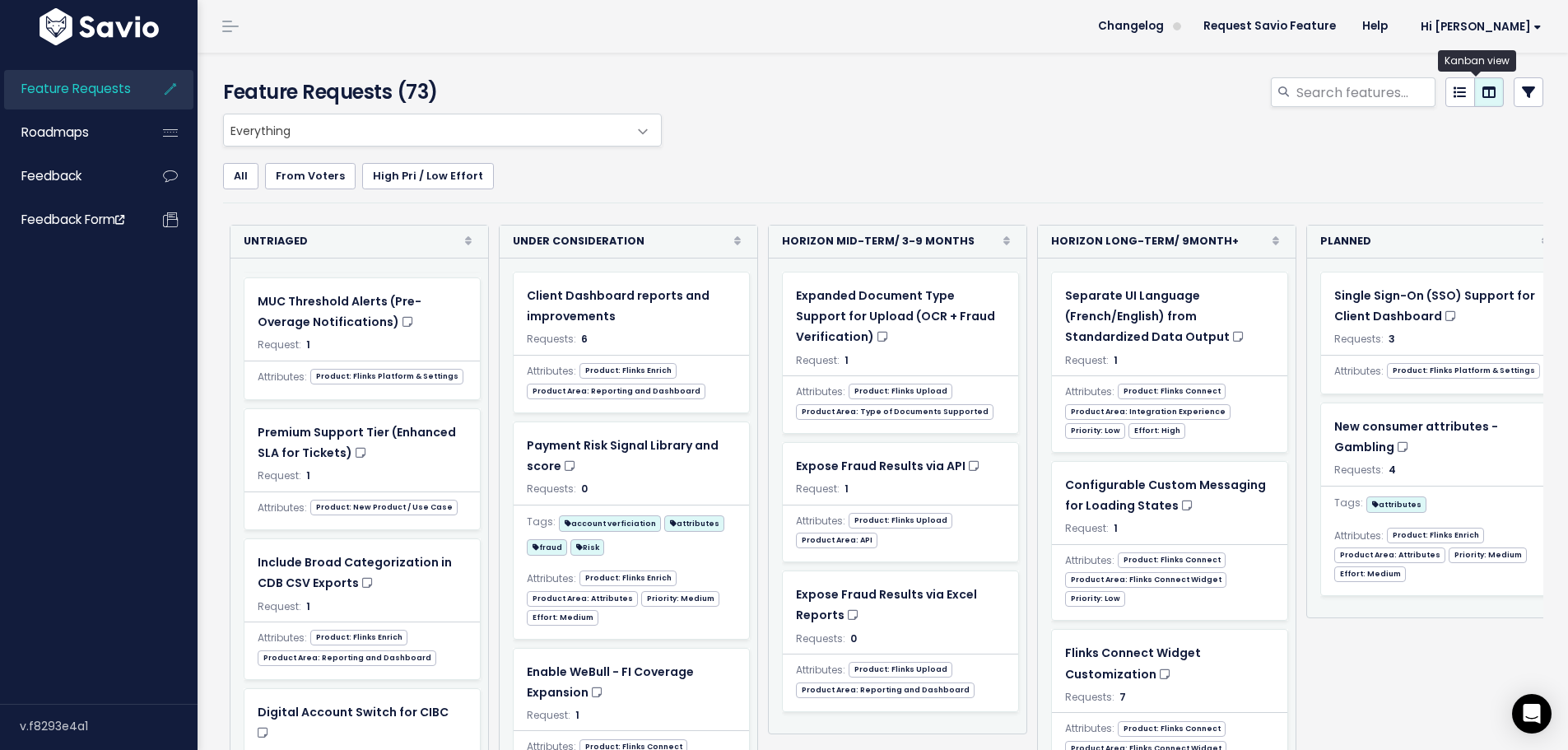
click at [1484, 96] on link at bounding box center [1489, 92] width 30 height 30
click at [1453, 90] on icon at bounding box center [1459, 92] width 13 height 13
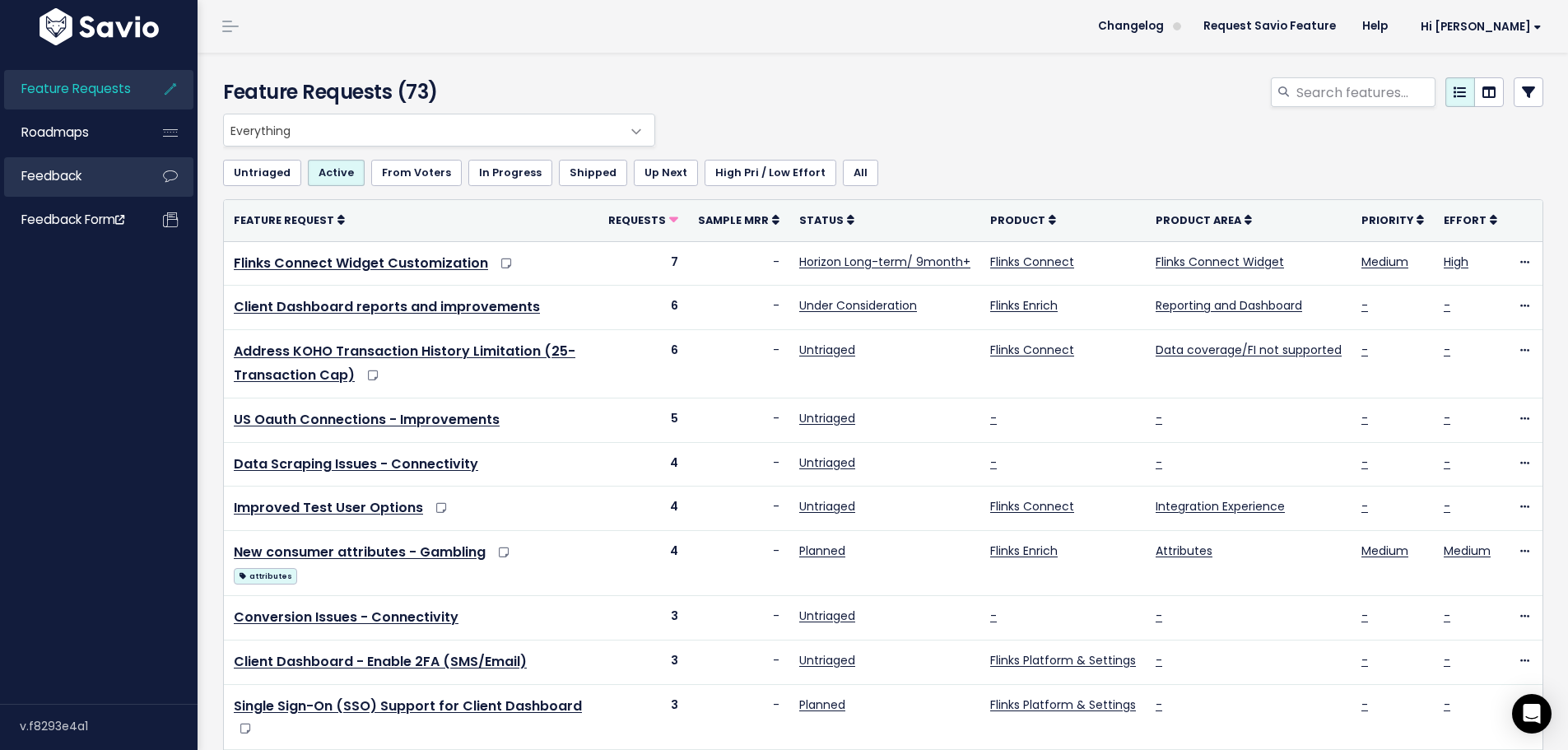
click at [66, 171] on span "Feedback" at bounding box center [51, 175] width 60 height 17
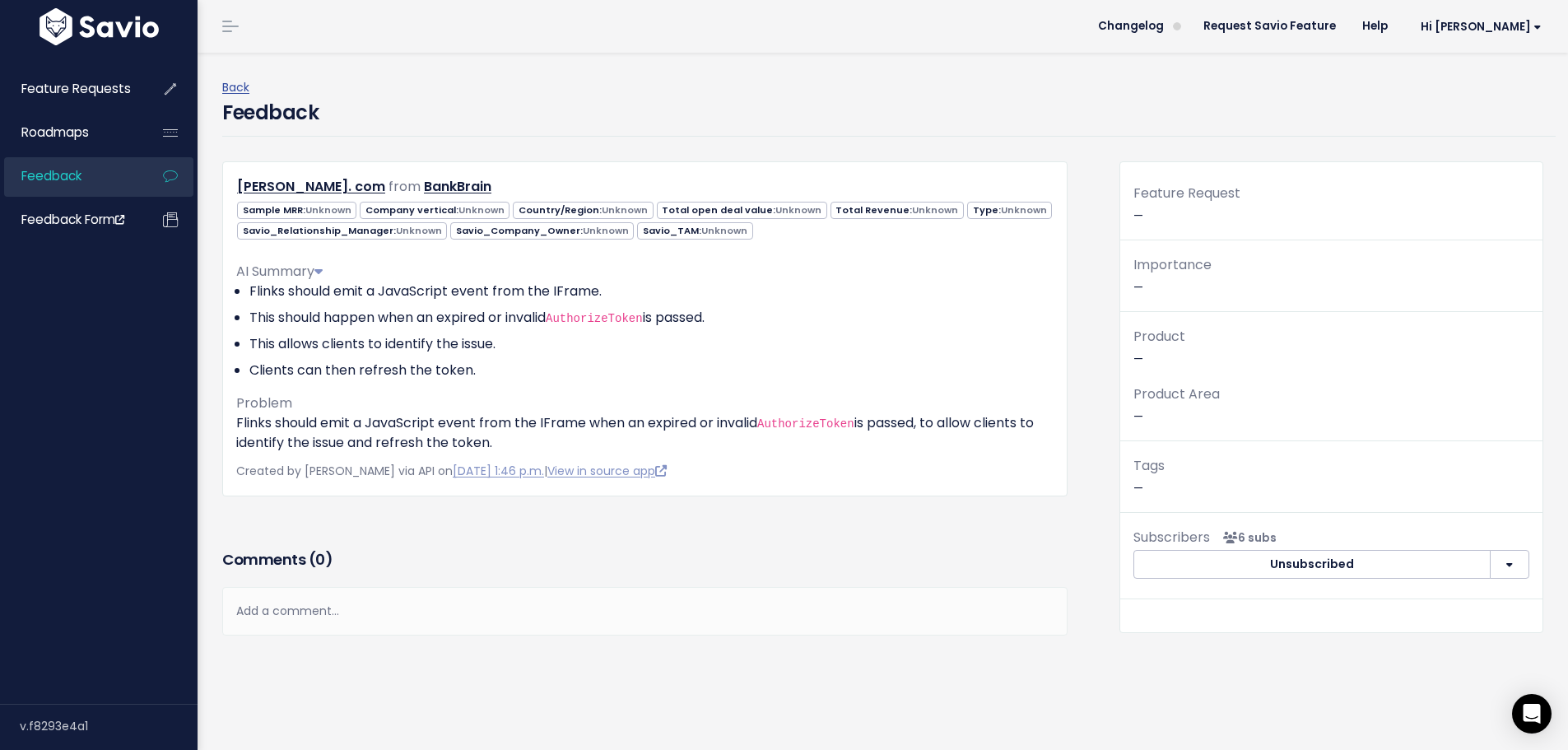
click at [91, 177] on link "Feedback" at bounding box center [70, 176] width 133 height 38
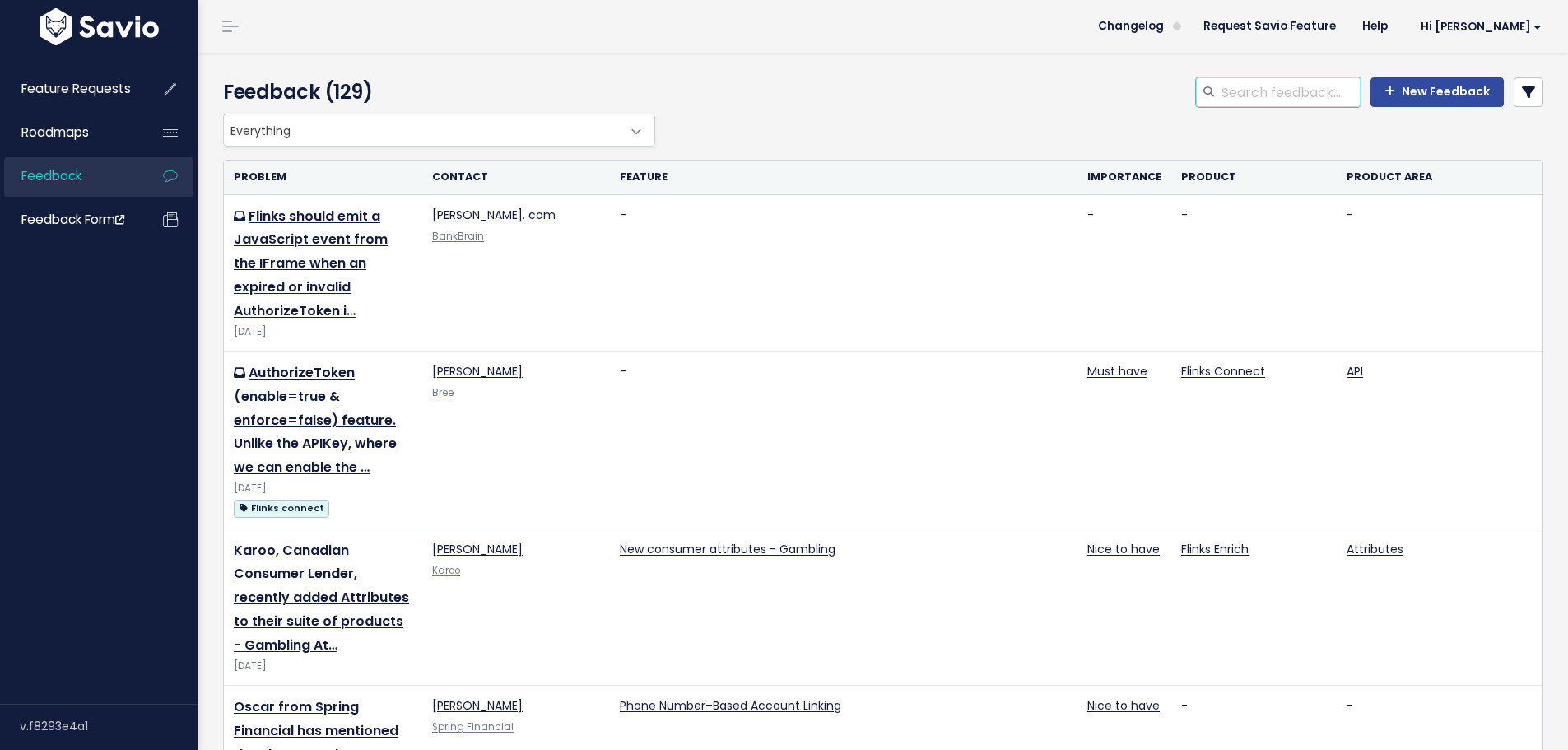
click at [1263, 96] on input "search" at bounding box center [1290, 92] width 141 height 30
click at [511, 176] on th "Contact" at bounding box center [516, 177] width 188 height 34
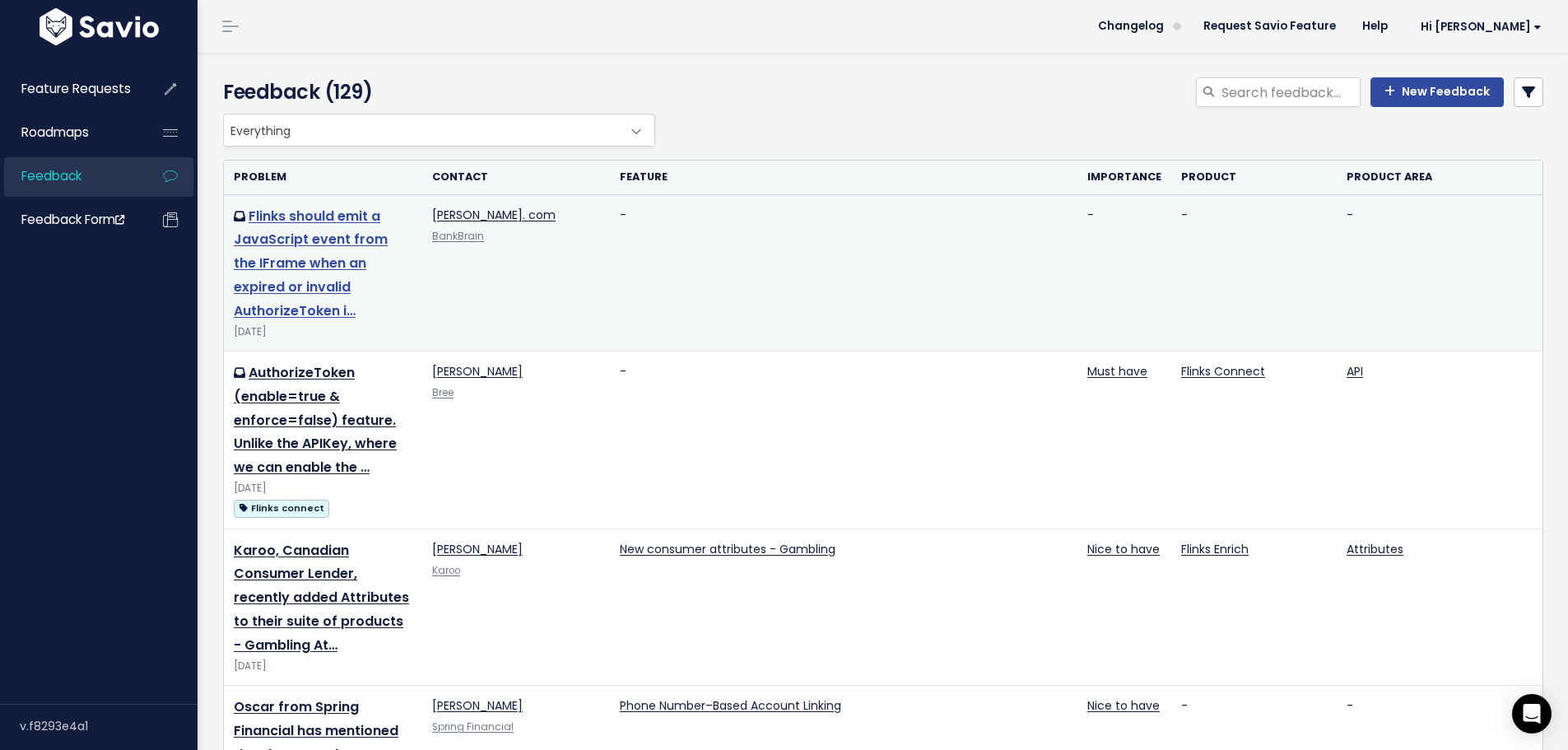
click at [320, 266] on link "Flinks should emit a JavaScript event from the IFrame when an expired or invali…" at bounding box center [310, 263] width 154 height 114
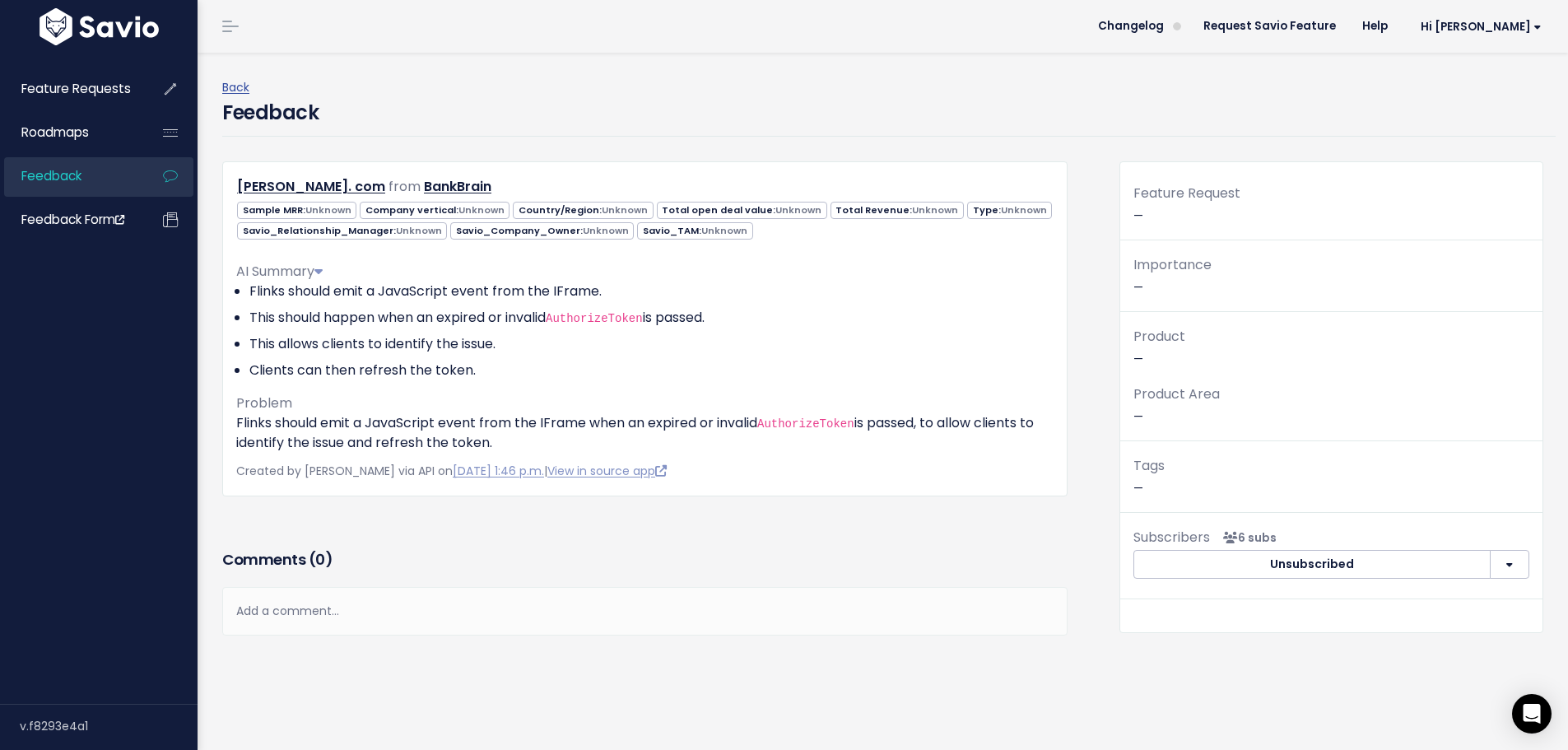
click at [1505, 563] on button "button" at bounding box center [1510, 564] width 40 height 30
click at [234, 92] on link "Back" at bounding box center [235, 87] width 27 height 16
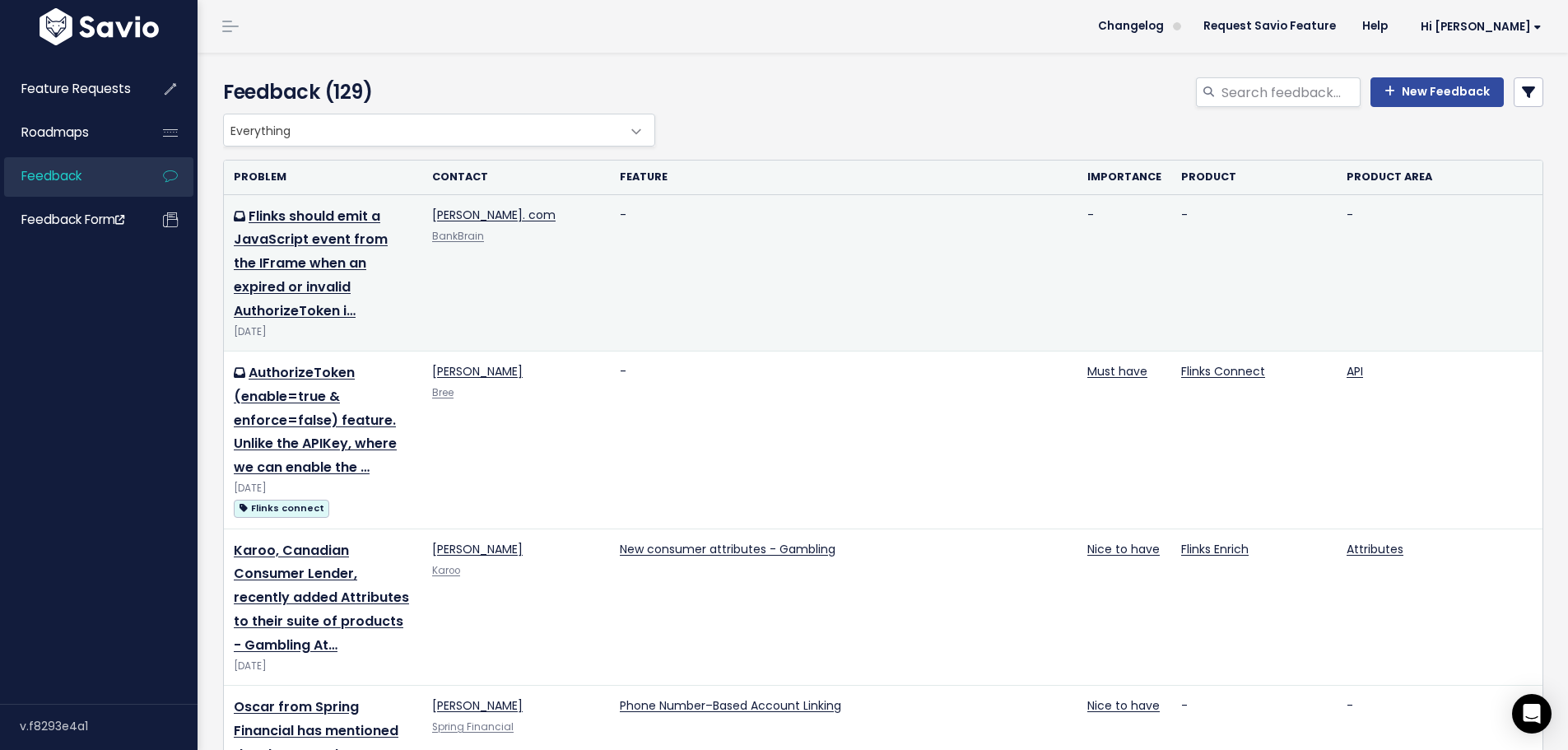
click at [880, 256] on td "-" at bounding box center [844, 273] width 468 height 156
